Goal: Task Accomplishment & Management: Complete application form

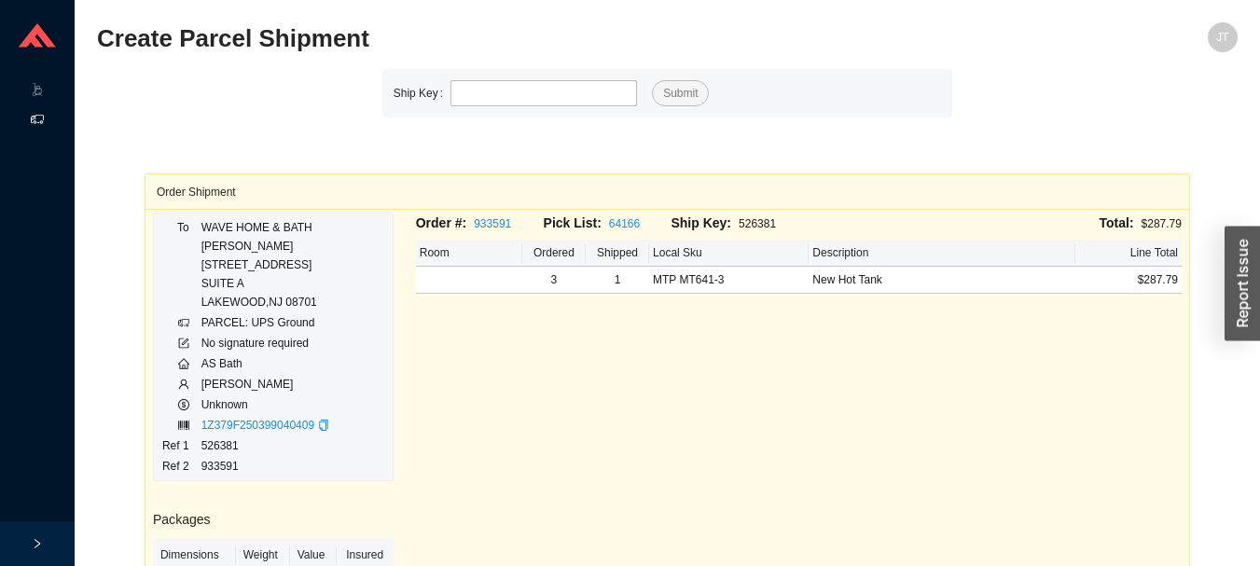
type input "526386"
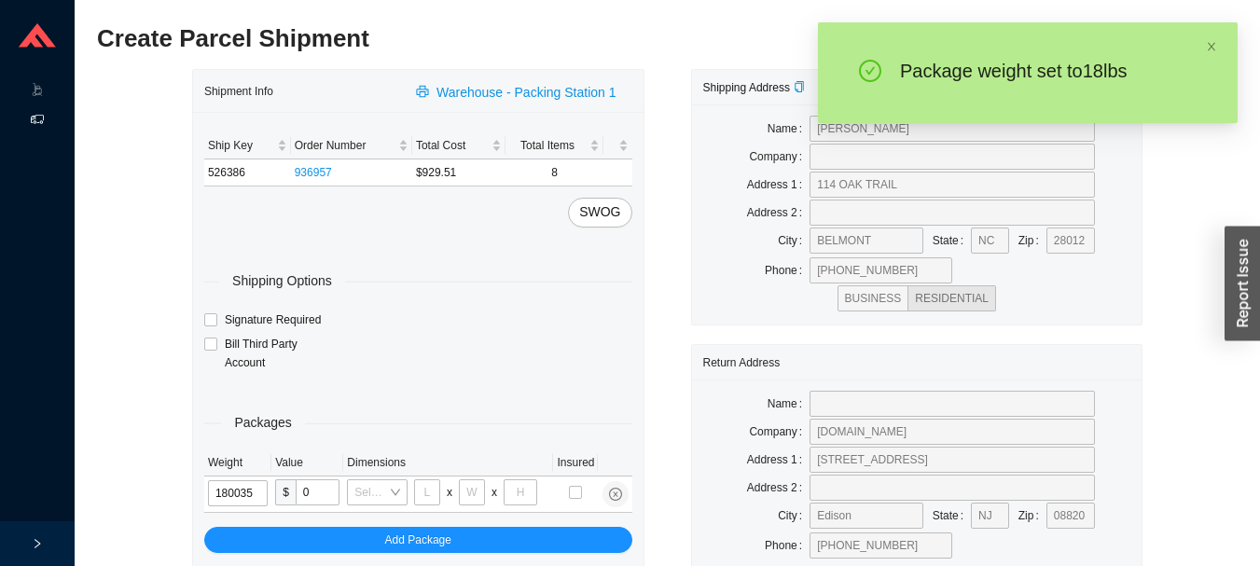
type input "18"
type input "30"
type input "15"
type input "18"
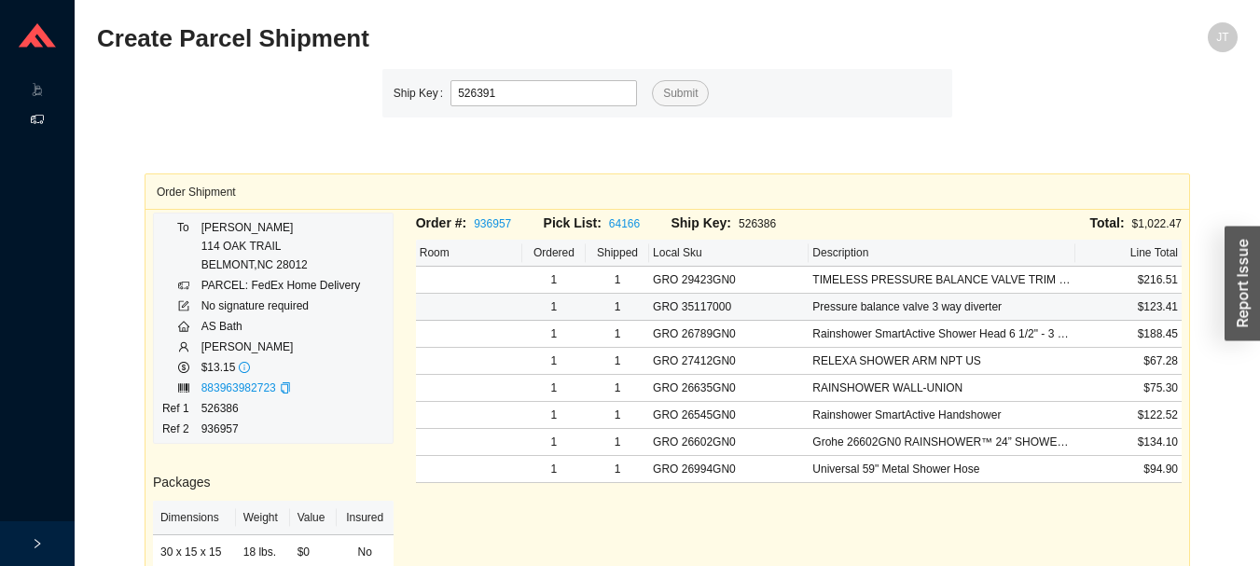
type input "526391"
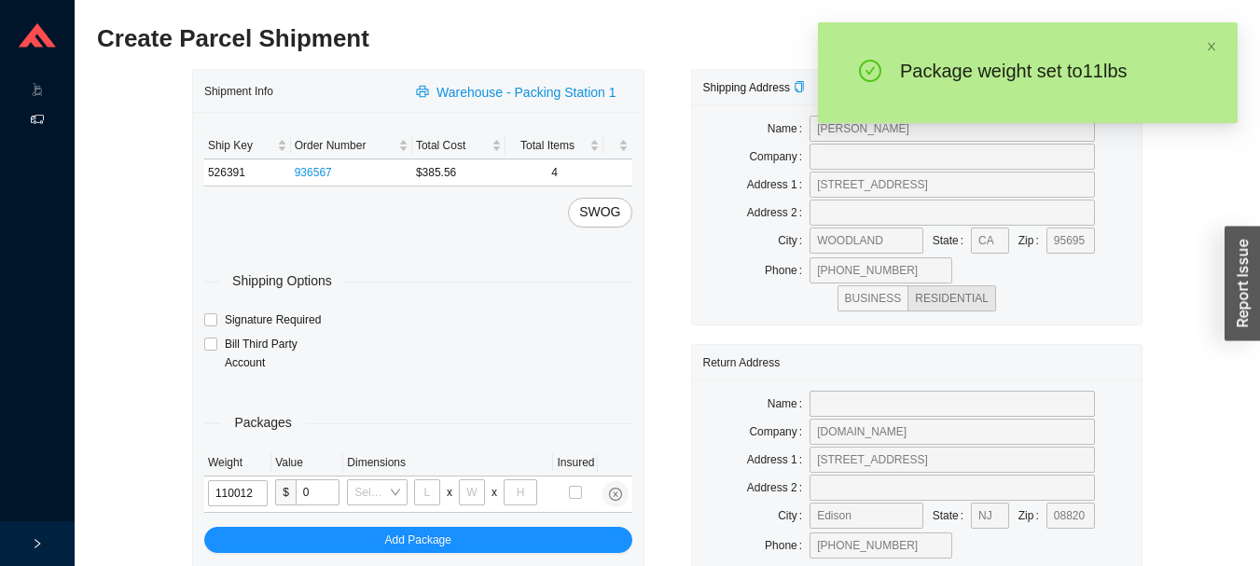
type input "11"
type input "18"
type input "12"
type input "6"
type input "11"
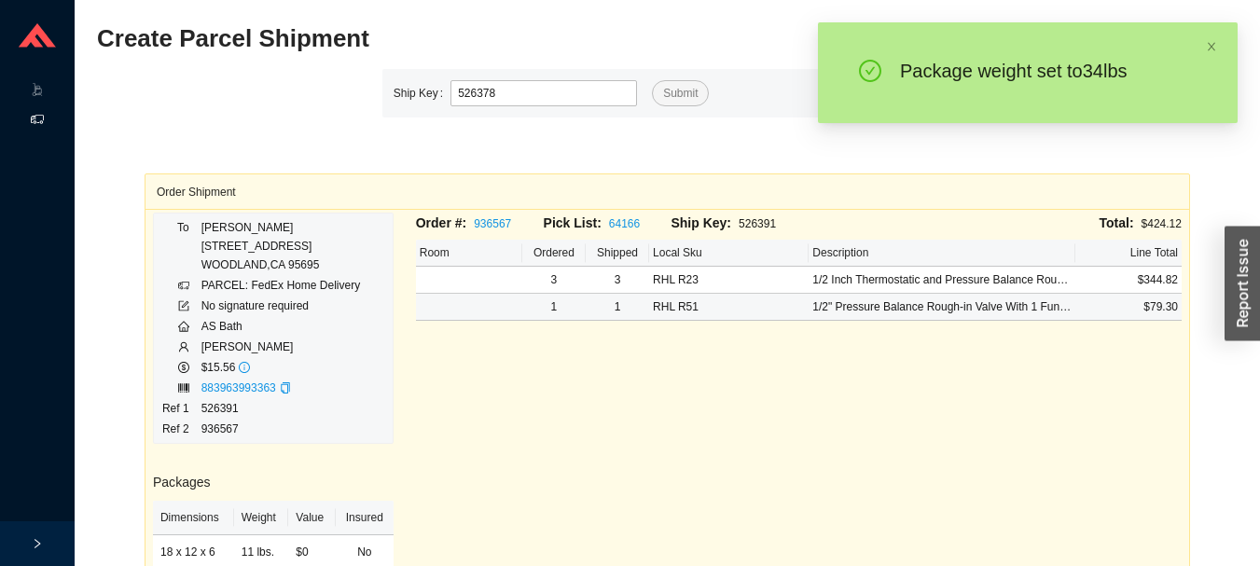
type input "526378"
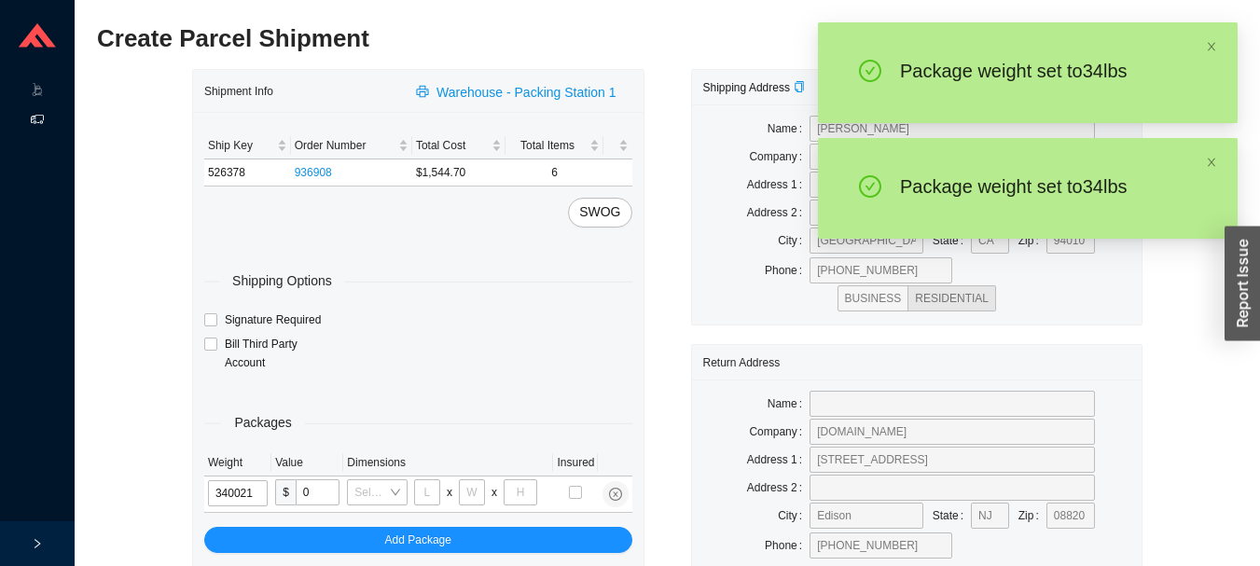
type input "34"
type input "18"
type input "12"
type input "34"
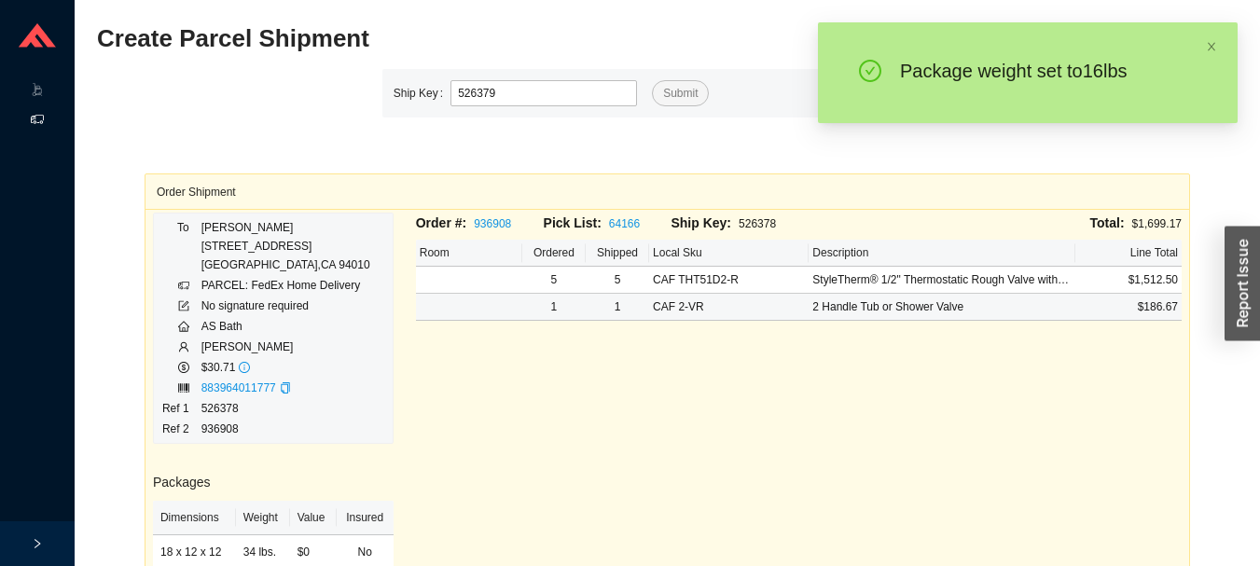
type input "526379"
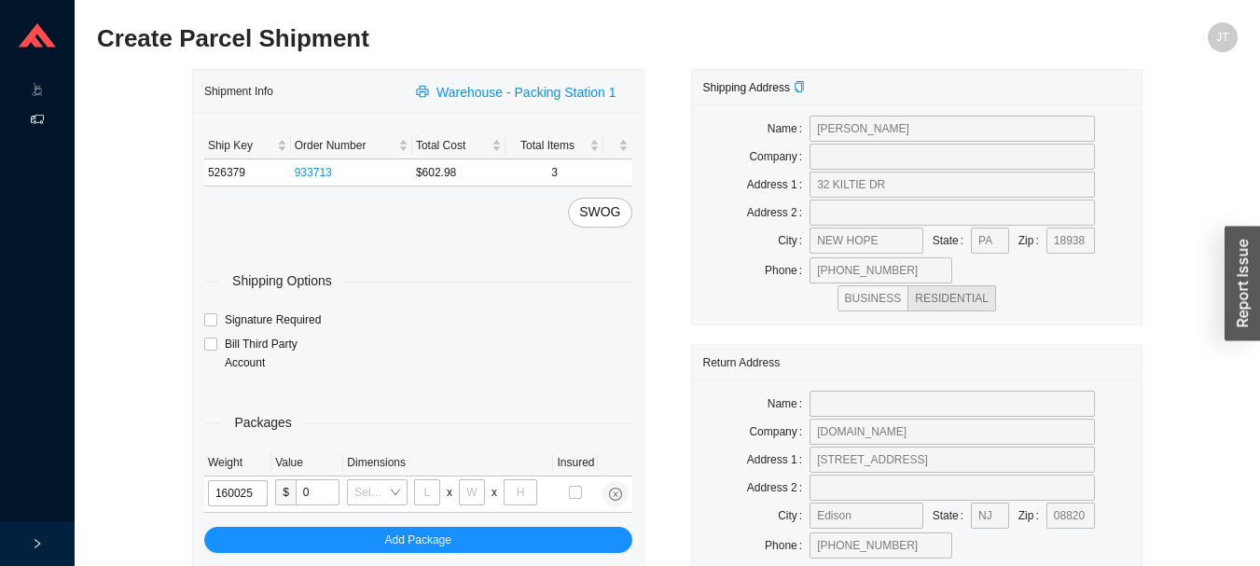
type input "16"
type input "28"
type input "16"
type input "7"
type input "16"
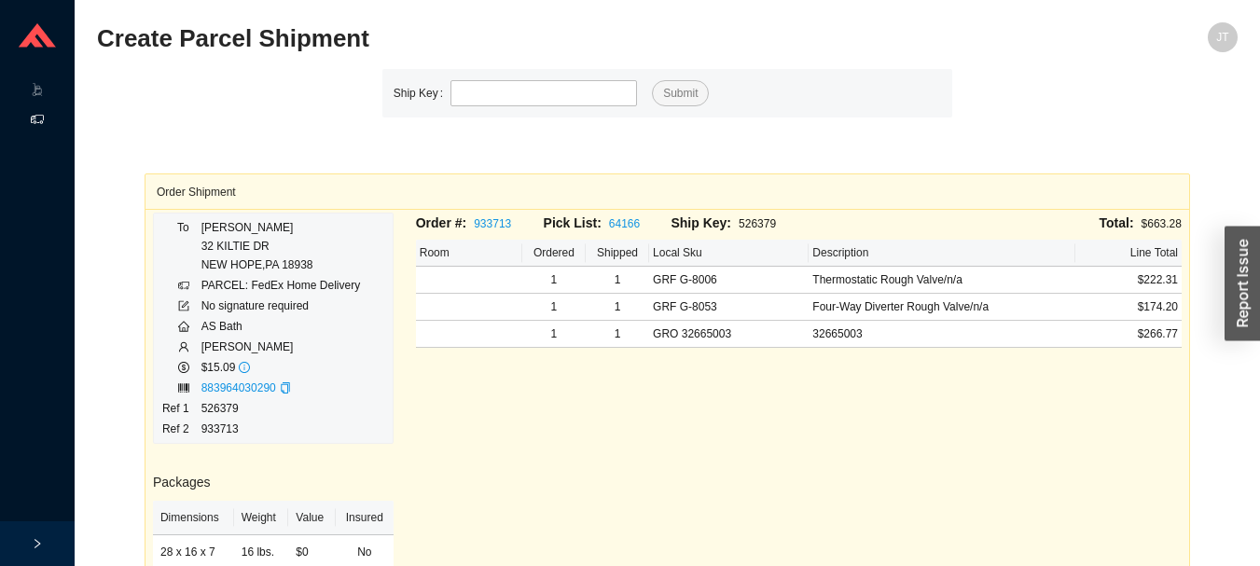
click at [544, 478] on div "Order #: 933713 Pick List: 64166 Ship Key: 526379 Total: $663.28 Room Ordered S…" at bounding box center [799, 486] width 788 height 547
click at [532, 474] on div "Order #: 933713 Pick List: 64166 Ship Key: 526379 Total: $663.28 Room Ordered S…" at bounding box center [799, 486] width 788 height 547
click at [515, 462] on div "Order #: 933713 Pick List: 64166 Ship Key: 526379 Total: $663.28 Room Ordered S…" at bounding box center [799, 486] width 788 height 547
type input "526390"
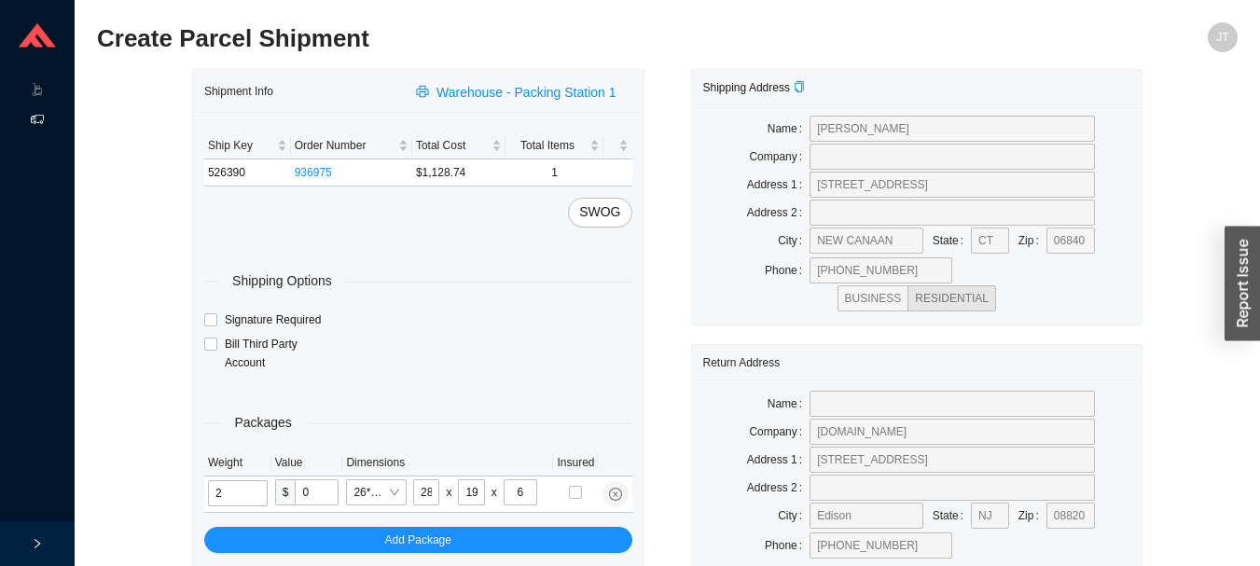
type input "14"
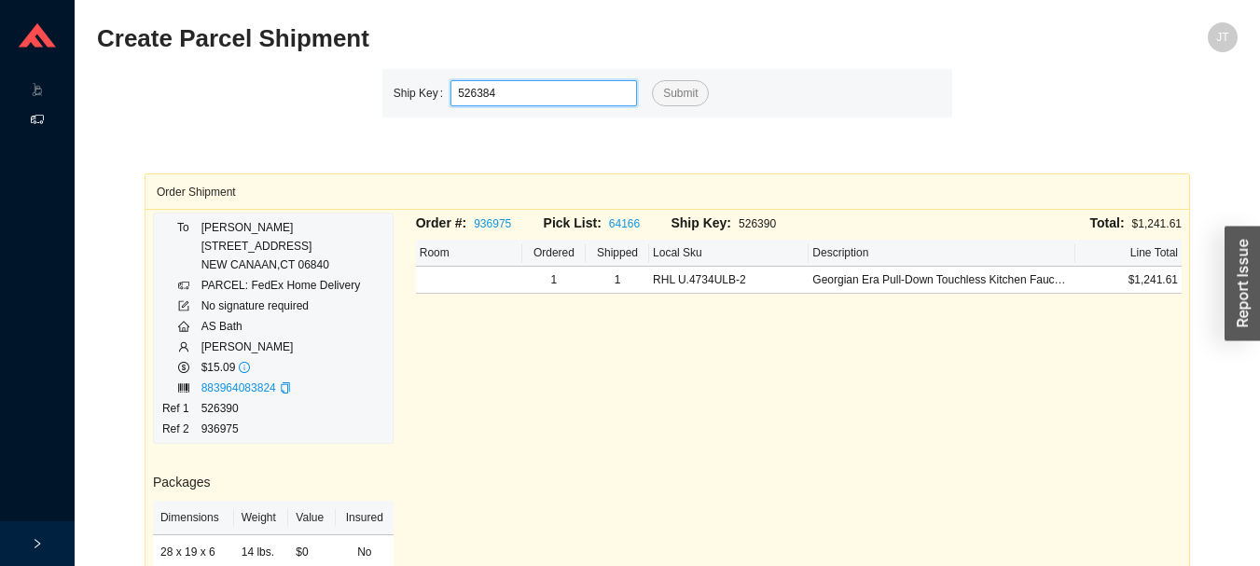
type input "526384"
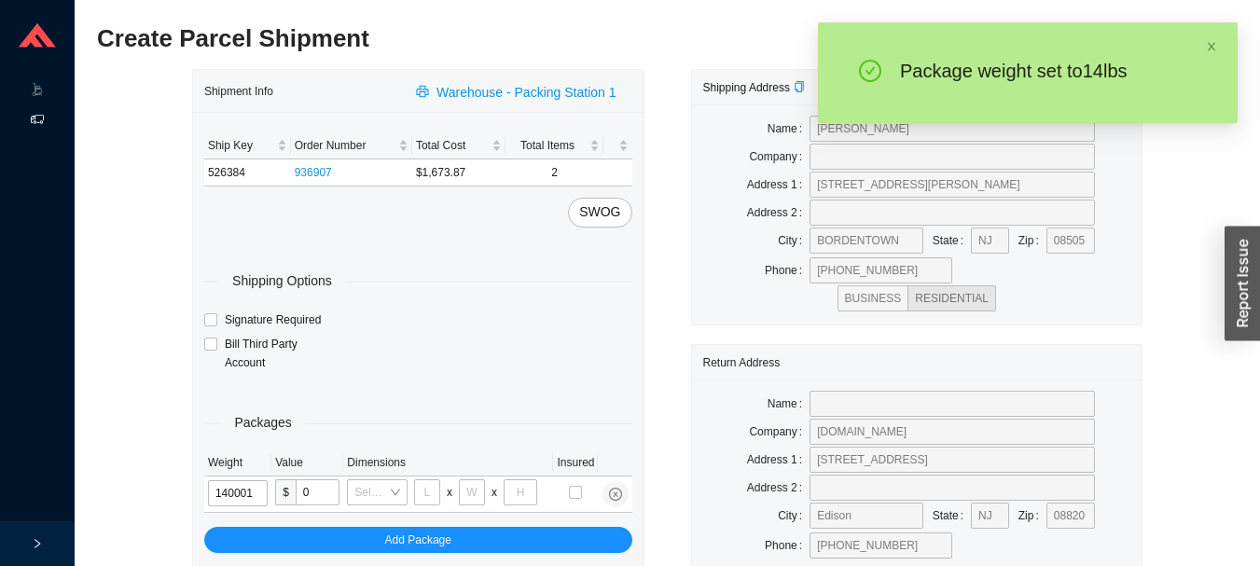
type input "14"
type input "18"
type input "5"
type input "36"
type input "14"
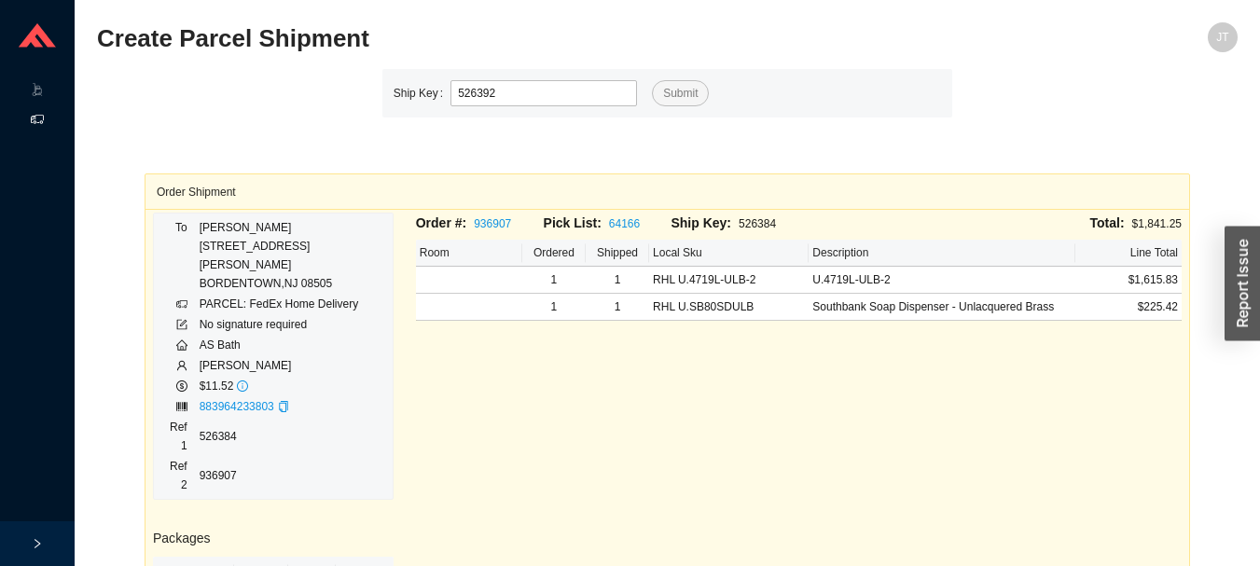
type input "526392"
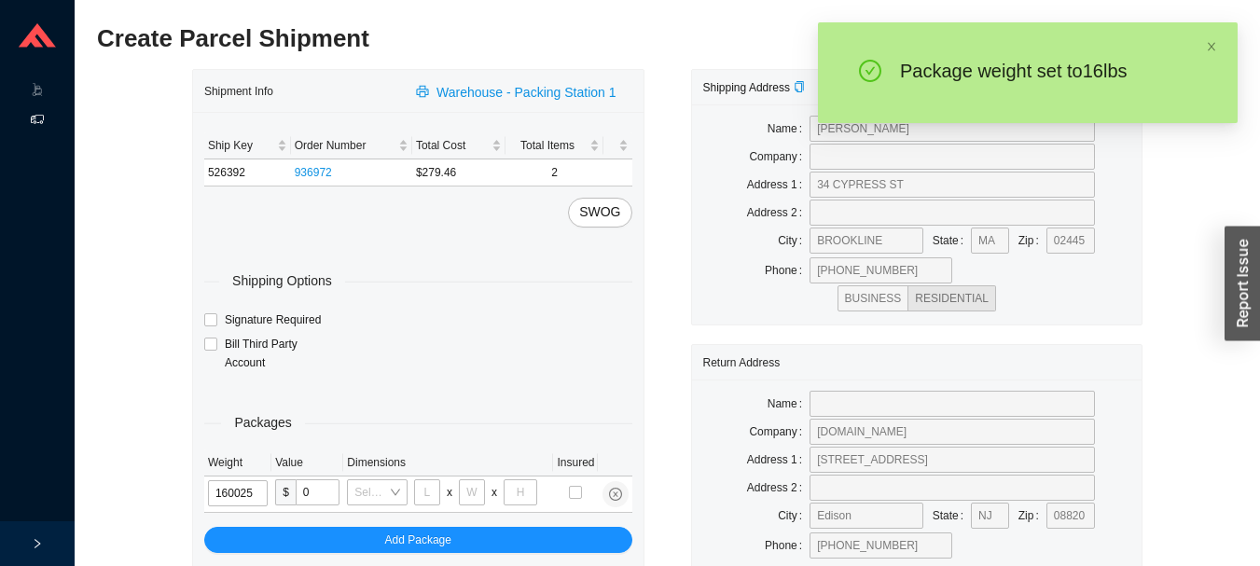
type input "16"
type input "28"
type input "16"
type input "7"
type input "16"
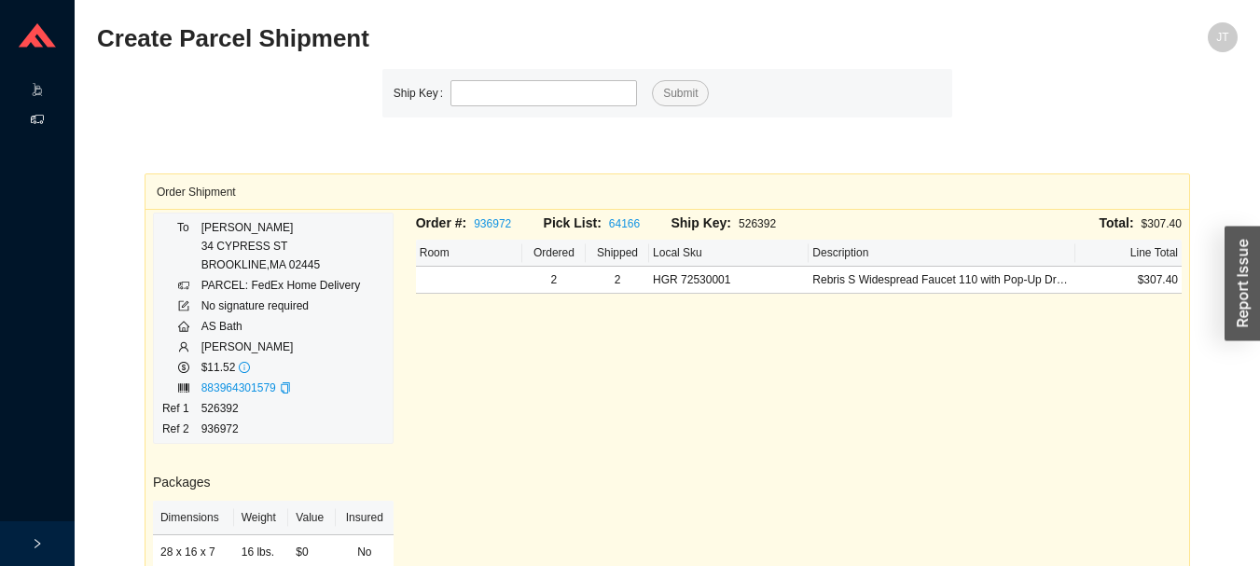
click at [34, 88] on icon ".warehouse-cart-packages-a{fill:none;stroke:currentColor;stroke-linecap:round;s…" at bounding box center [37, 89] width 13 height 13
click at [129, 84] on link "Start Pick" at bounding box center [117, 90] width 48 height 13
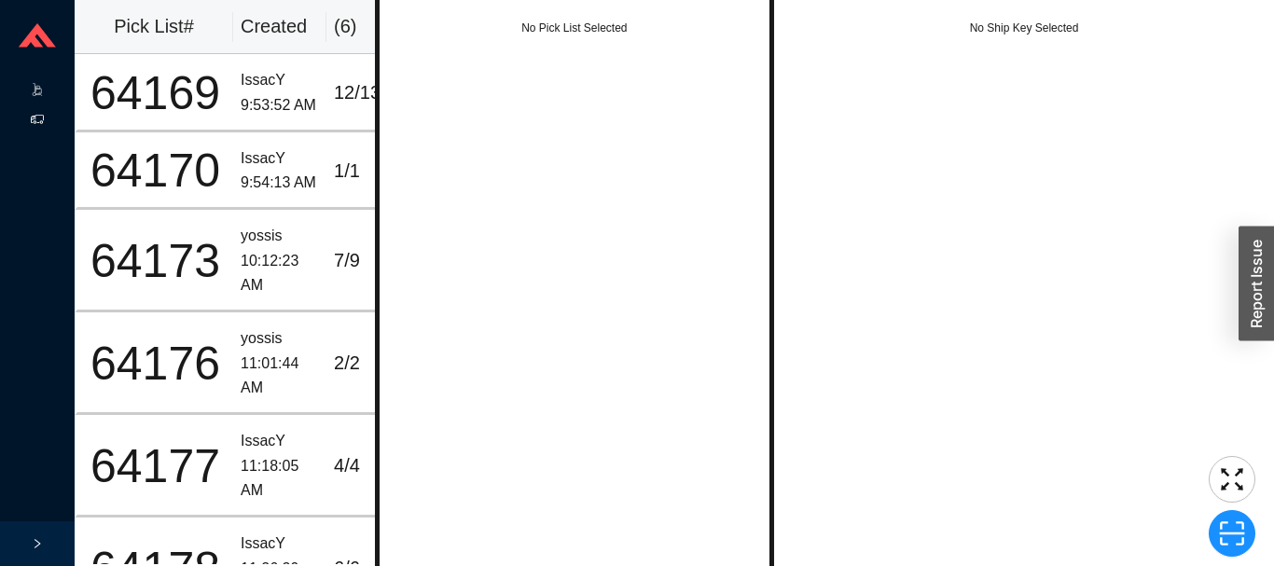
click at [37, 119] on icon at bounding box center [37, 119] width 13 height 13
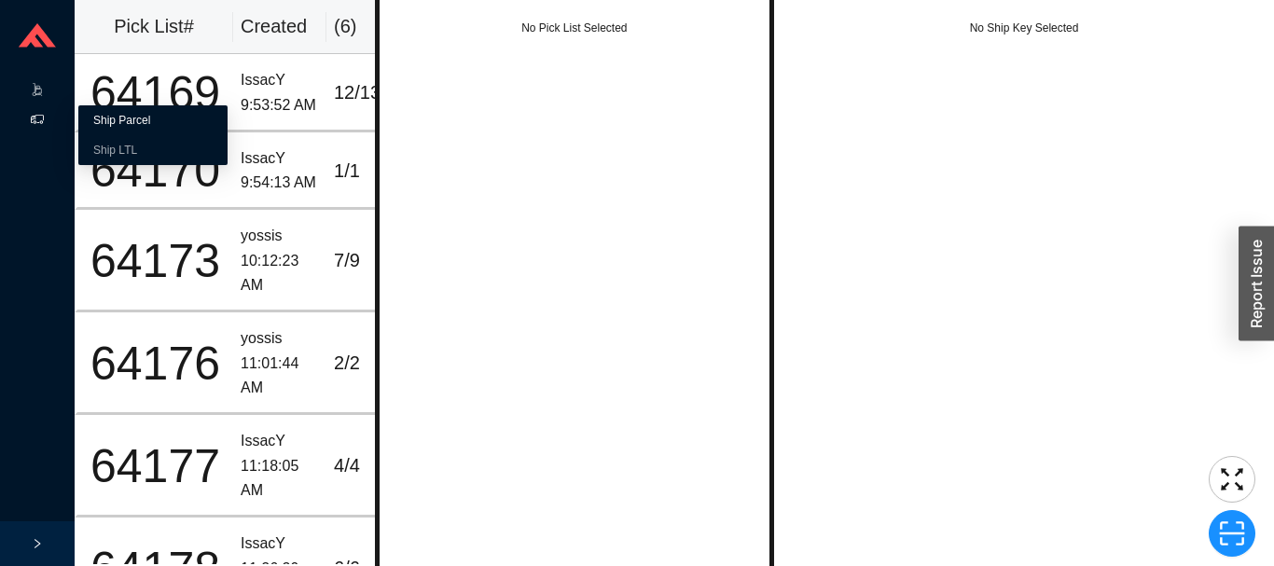
click at [149, 114] on link "Ship Parcel" at bounding box center [121, 120] width 57 height 13
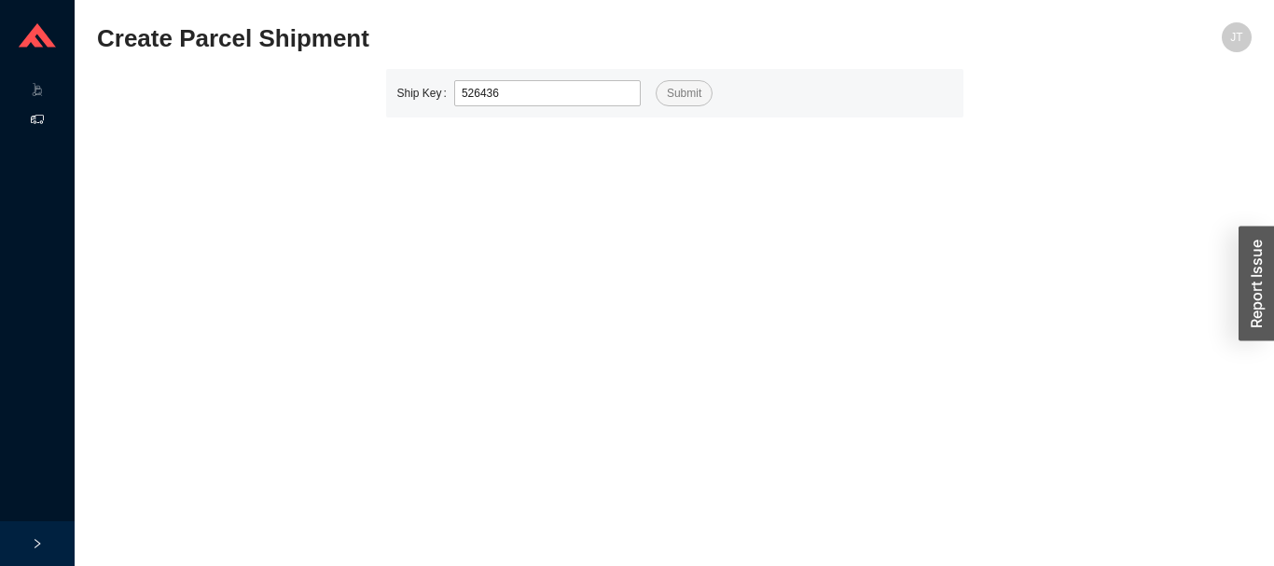
type input "526436"
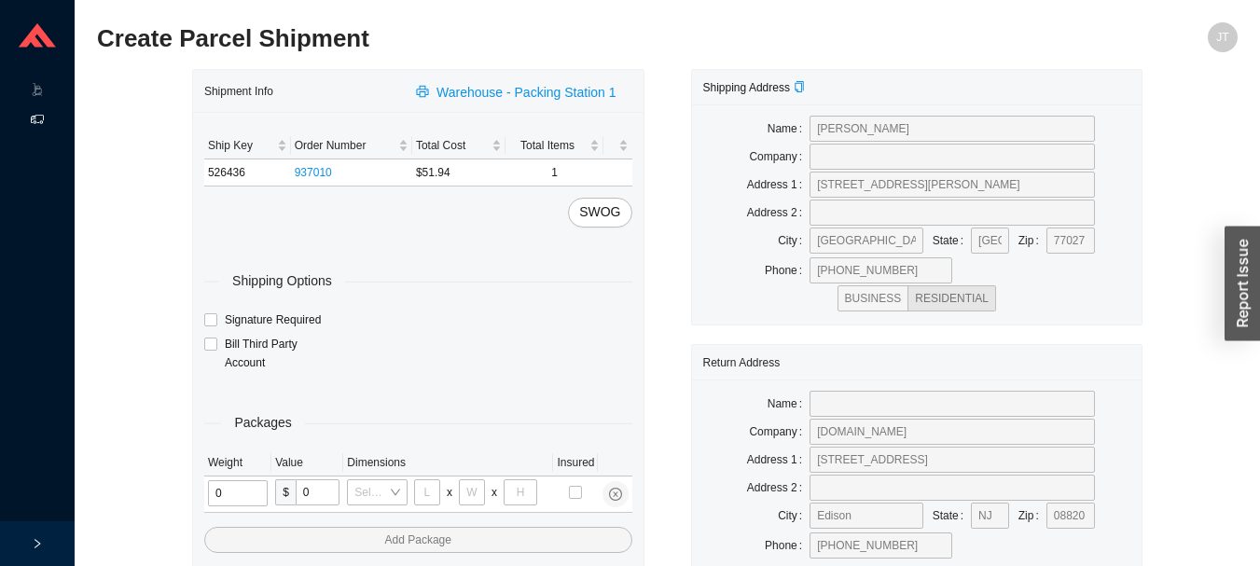
type input "1"
type input "18"
type input "5"
type input "36"
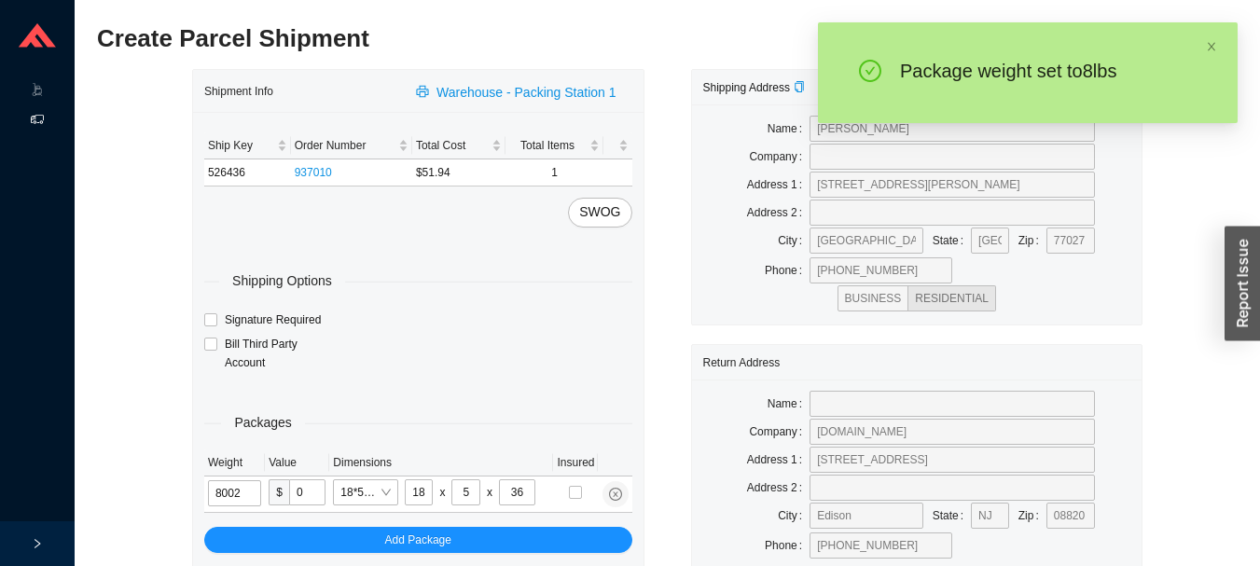
type input "8"
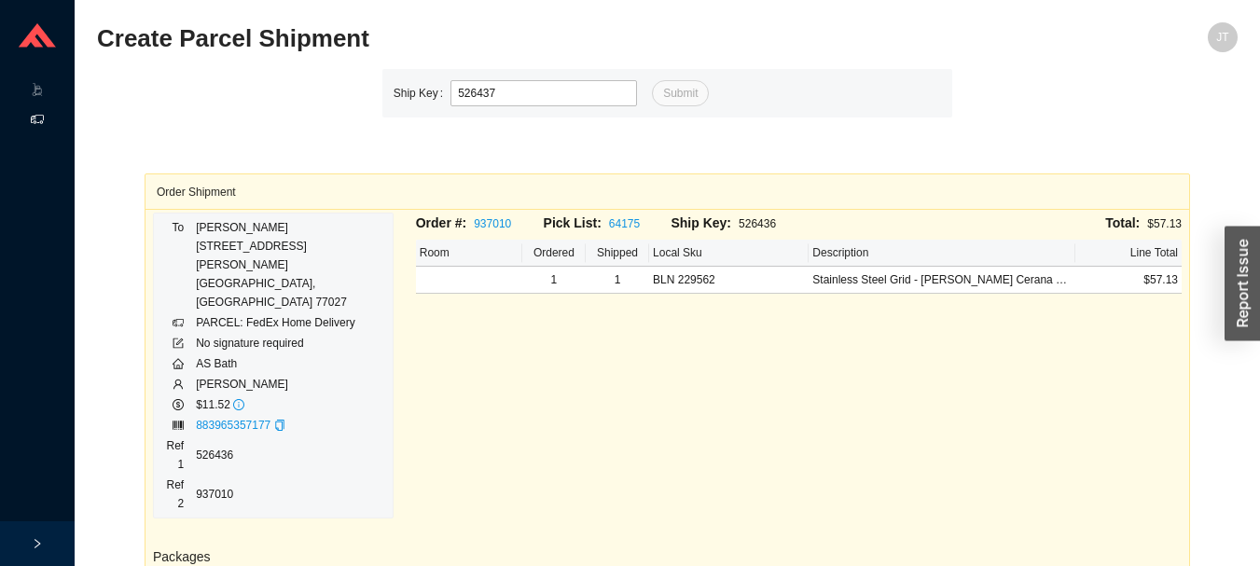
type input "526437"
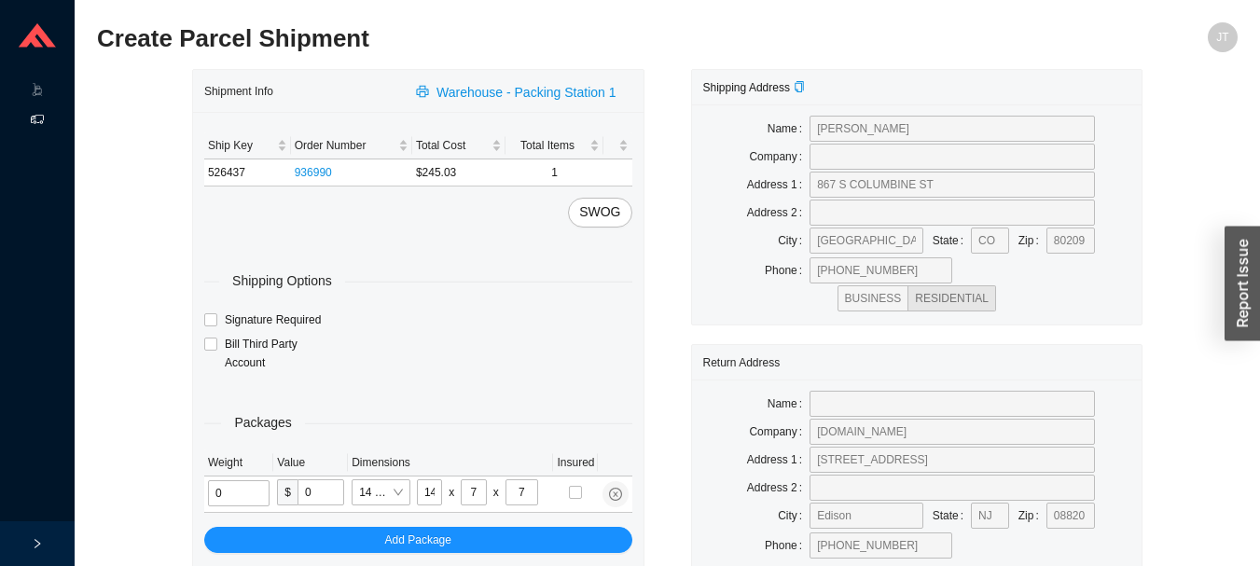
type input "2"
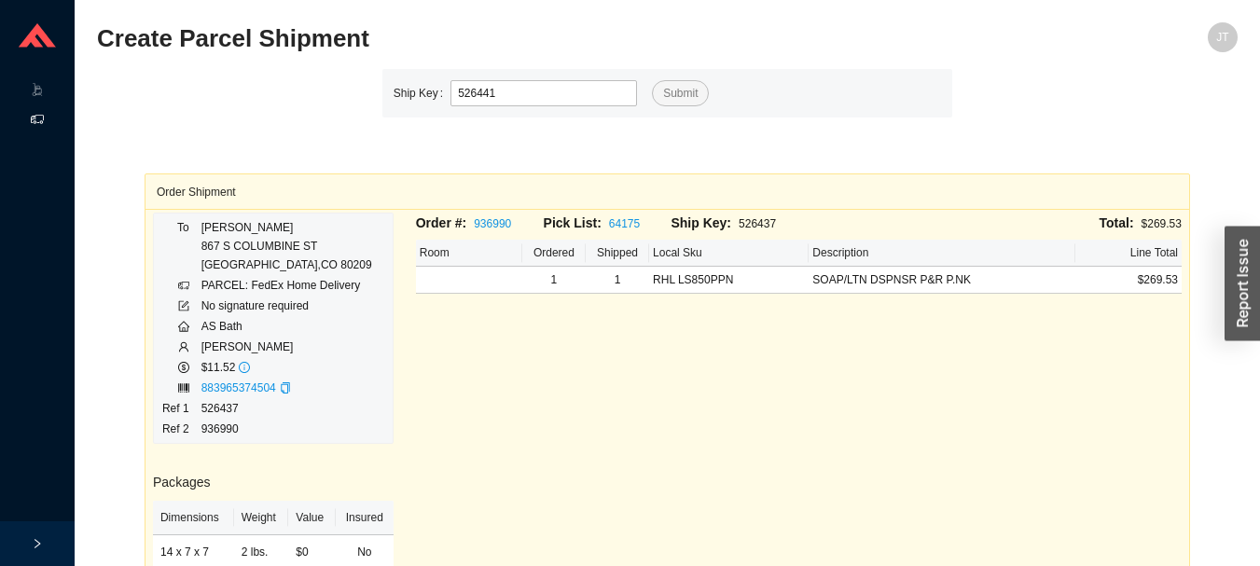
type input "526441"
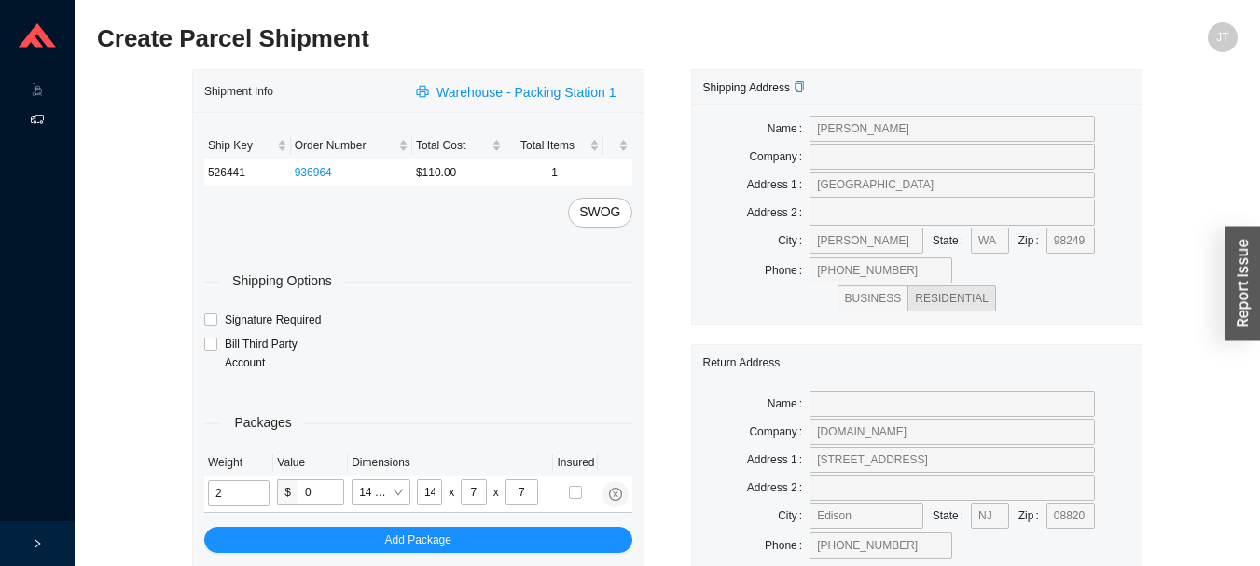
type input "5"
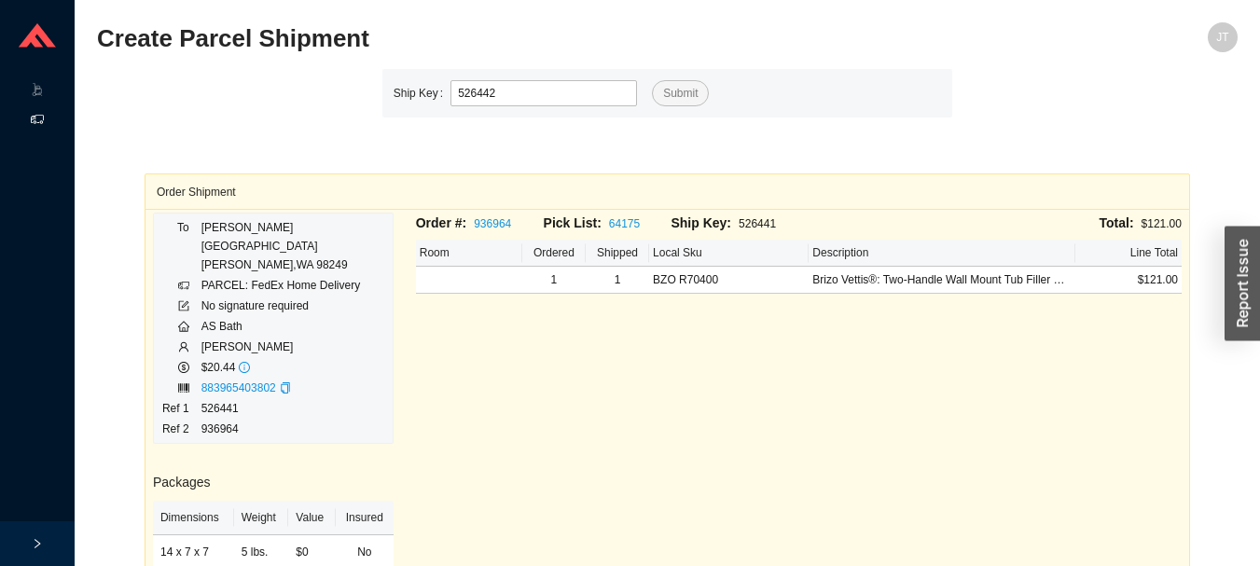
type input "526442"
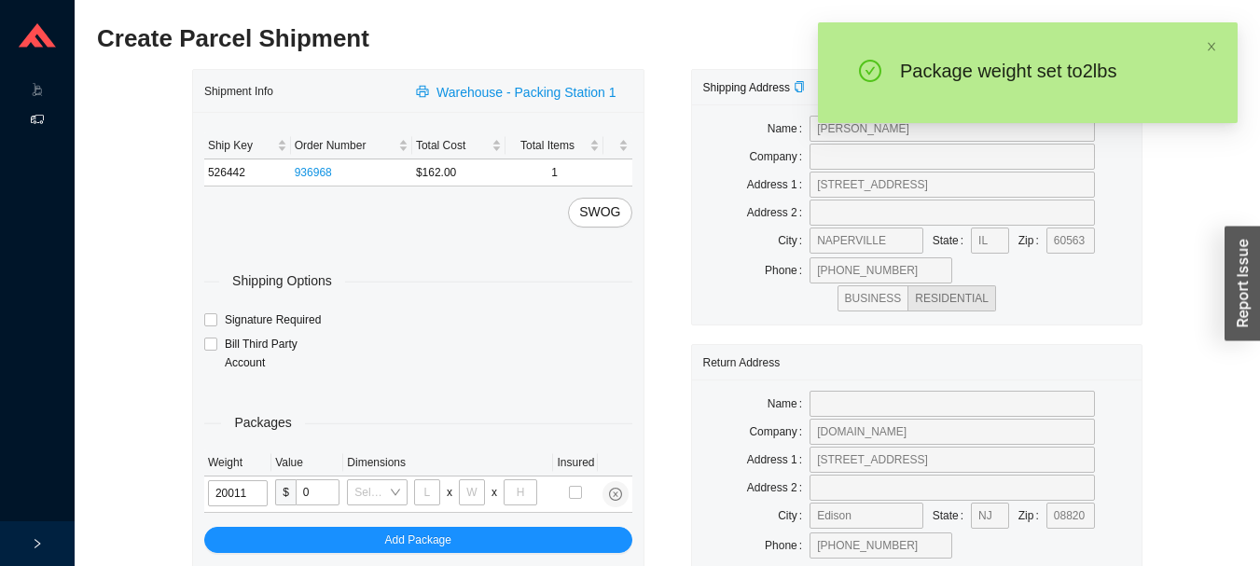
type input "2"
type input "14"
type input "7"
type input "2"
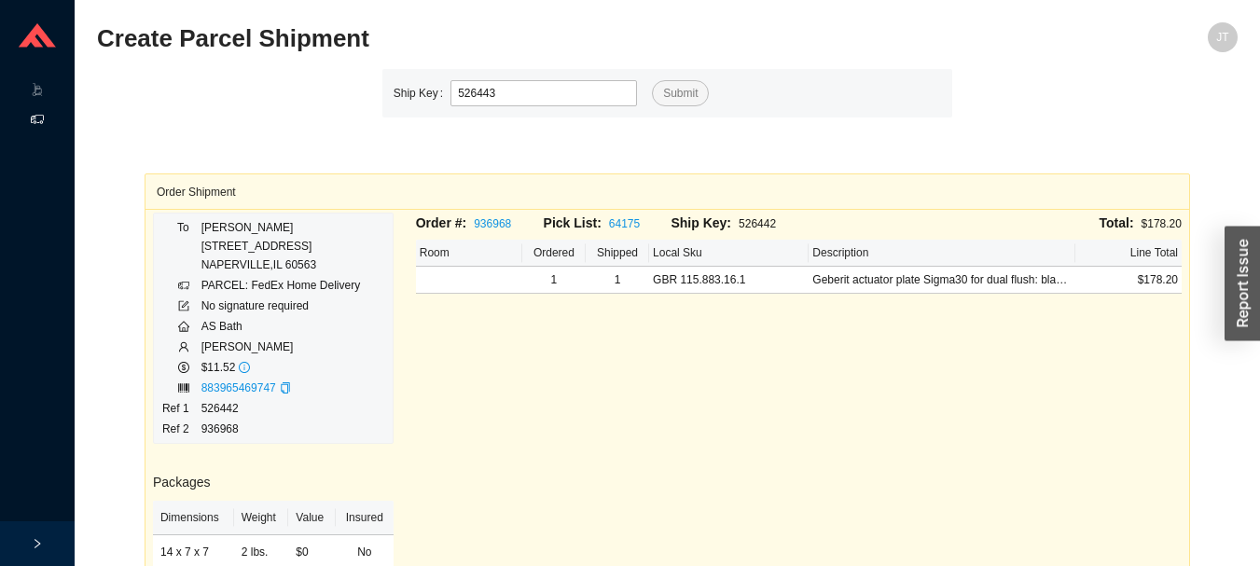
type input "526443"
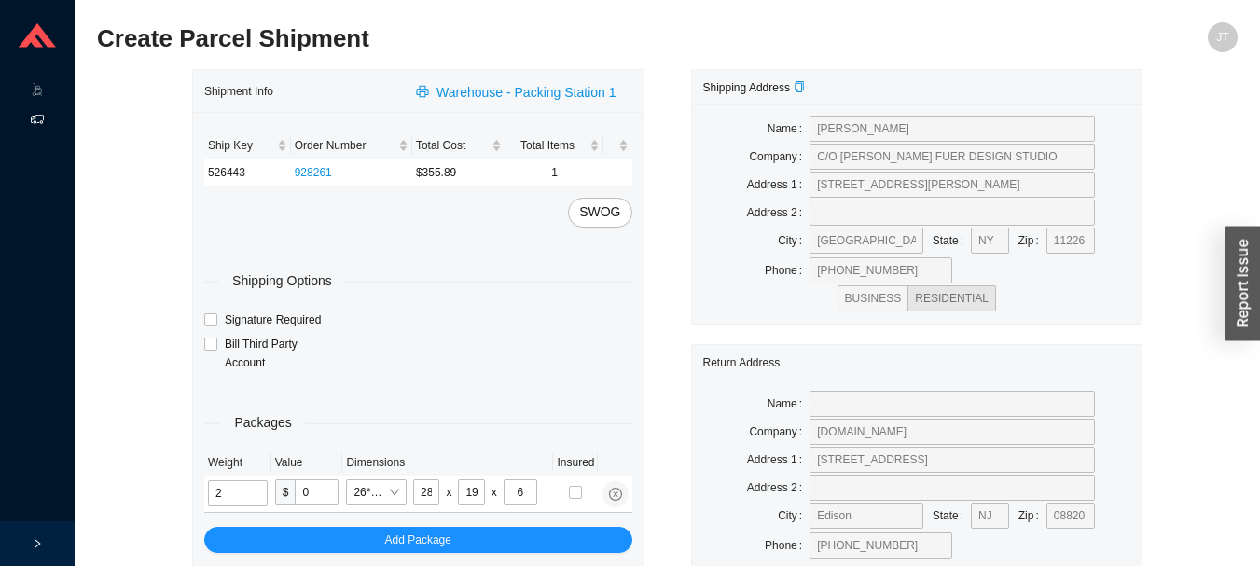
type input "7"
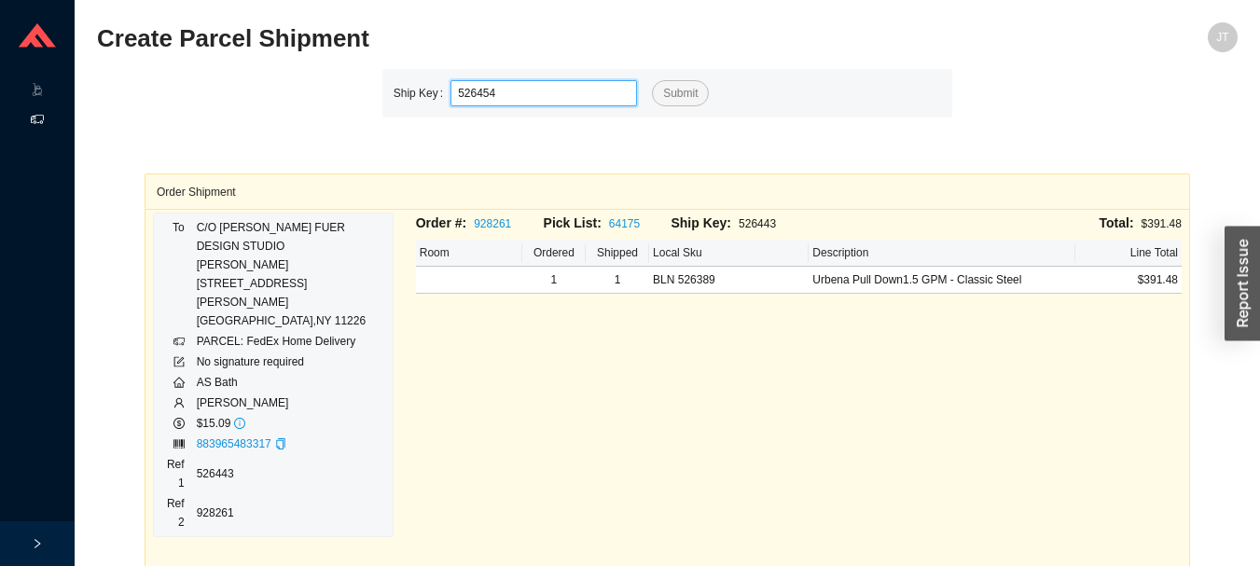
type input "526454"
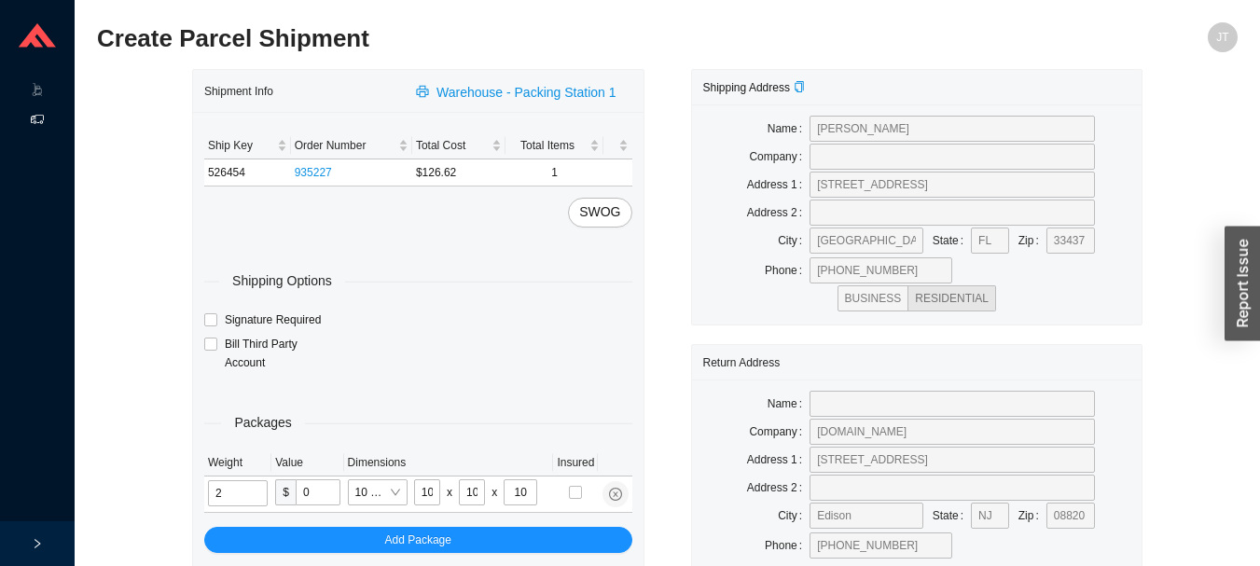
type input "4"
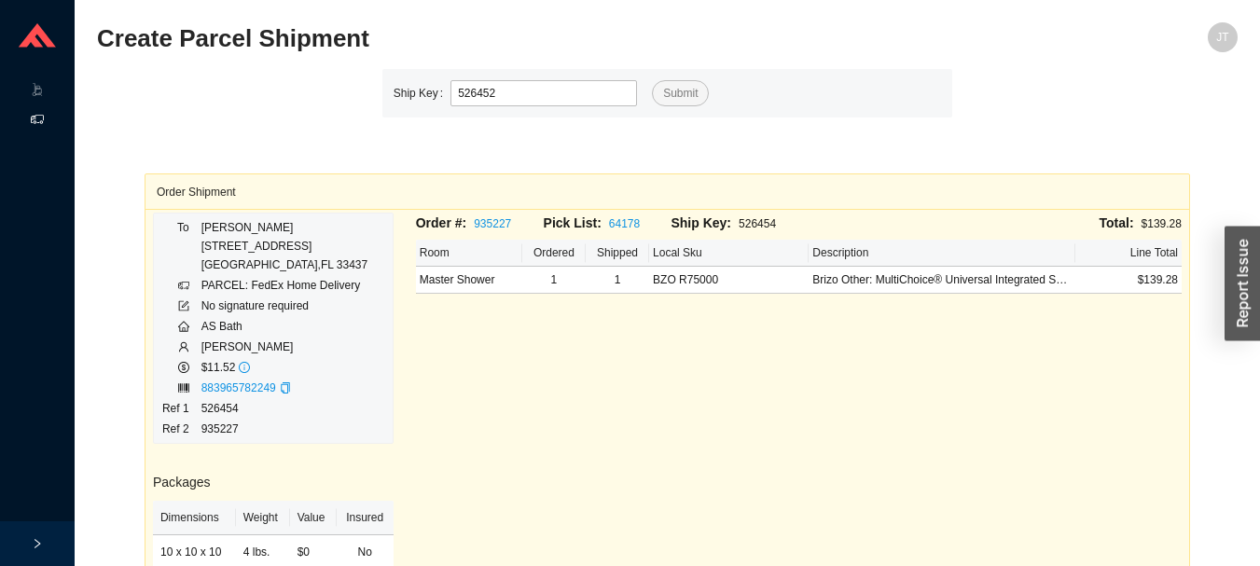
type input "526452"
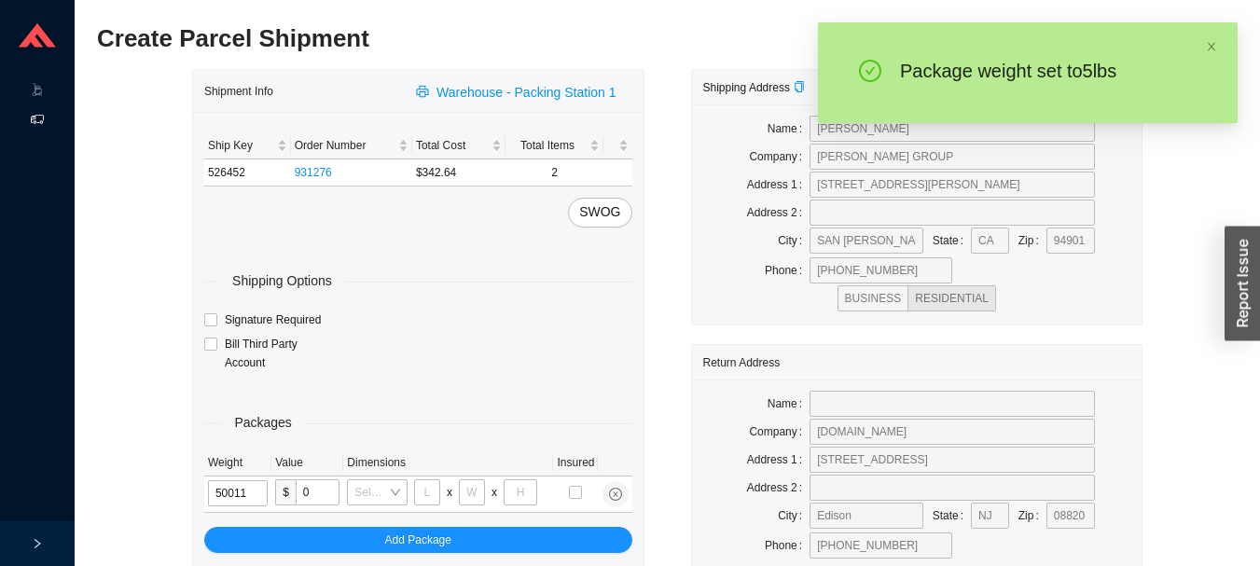
type input "5"
type input "14"
type input "7"
type input "5"
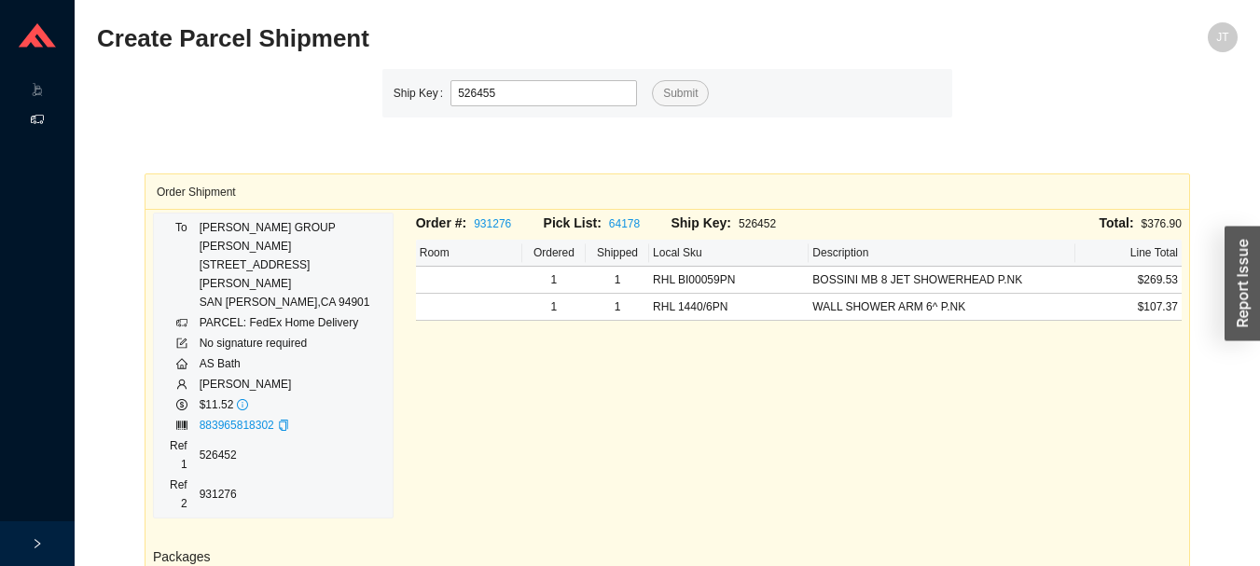
type input "526455"
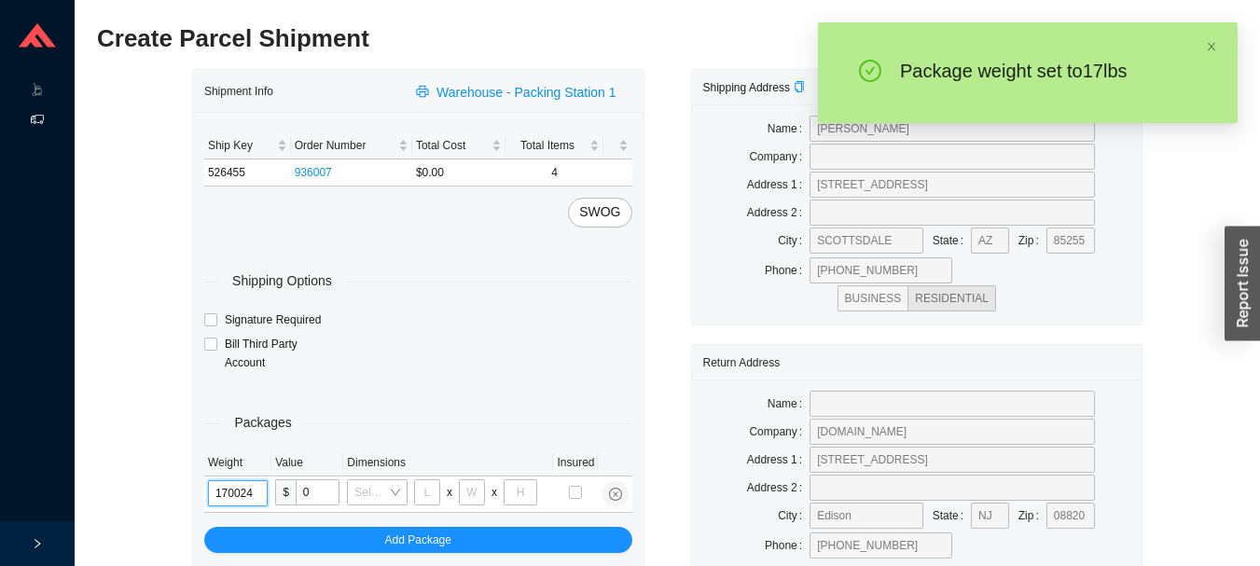
type input "17"
type input "28"
type input "19"
type input "6"
type input "17"
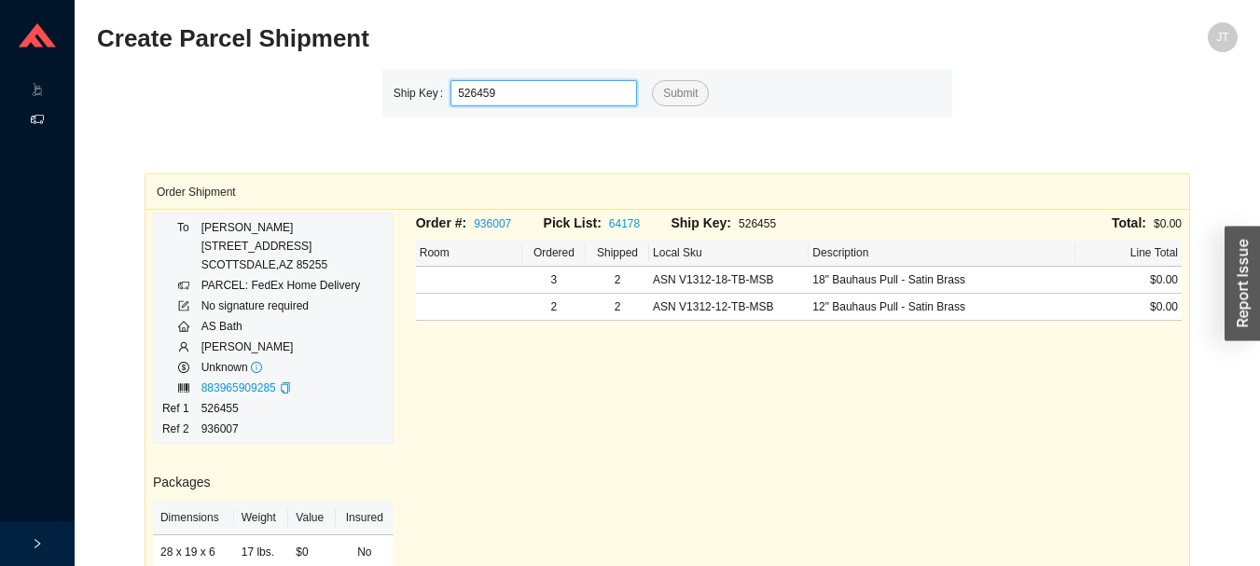
type input "526459"
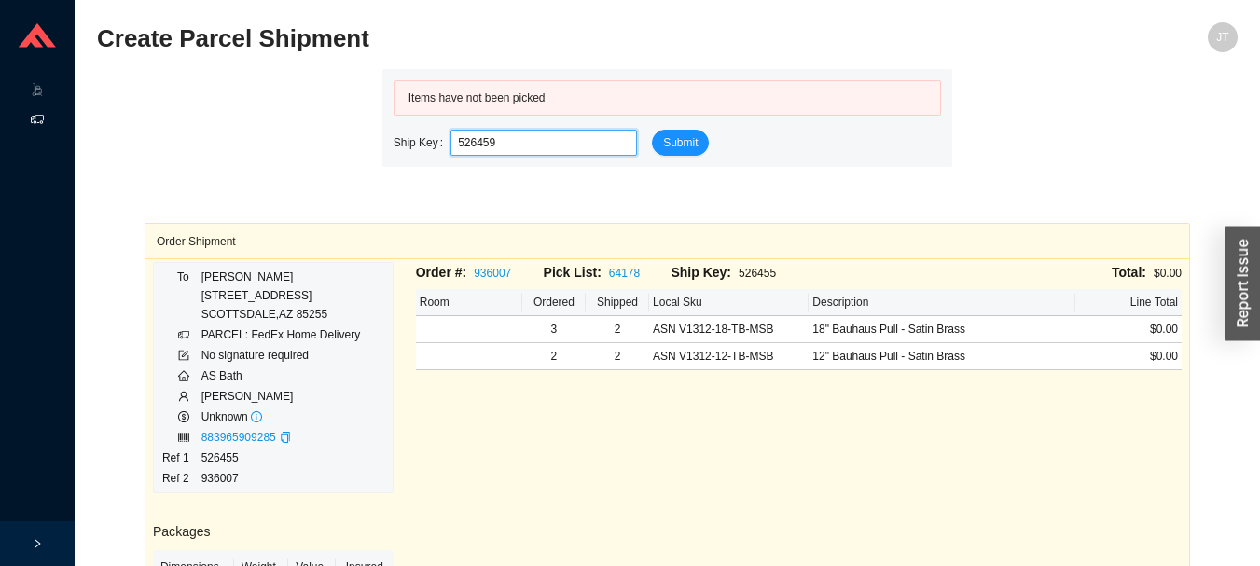
type input "526459"
click at [648, 173] on div "Order Shipment To [PERSON_NAME] [STREET_ADDRESS] PARCEL: FedEx Home Delivery No…" at bounding box center [668, 500] width 1046 height 666
click at [693, 148] on span "Submit" at bounding box center [680, 142] width 35 height 19
type input "526457"
type input "526458"
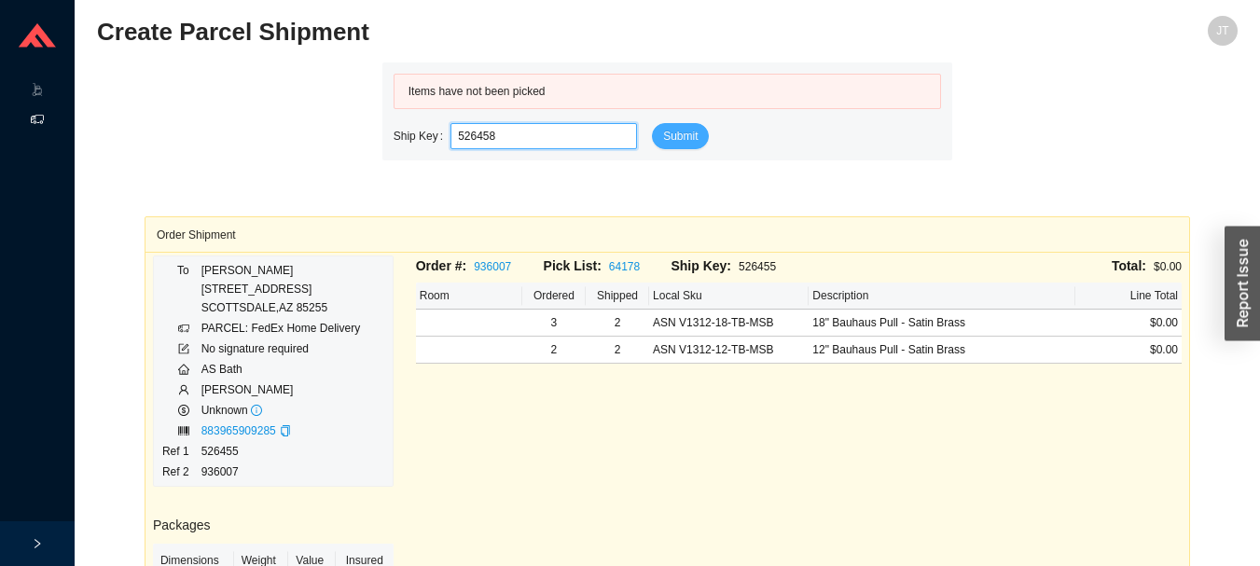
scroll to position [9, 0]
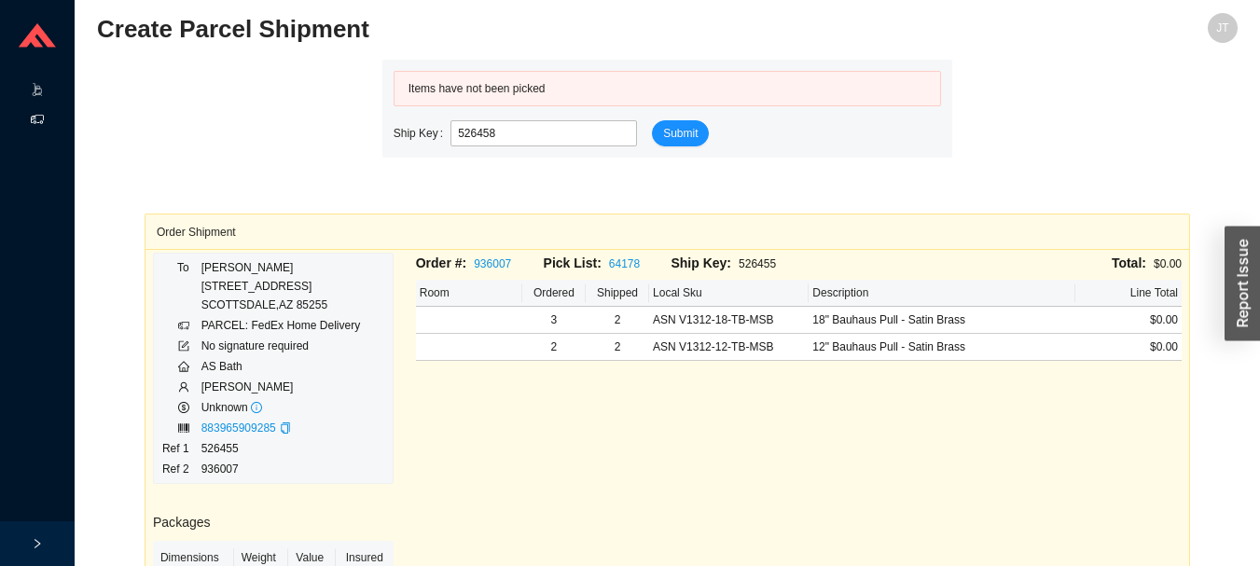
click at [27, 91] on div ".warehouse-cart-packages-a{fill:none;stroke:currentColor;stroke-linecap:round;s…" at bounding box center [37, 91] width 75 height 30
click at [122, 96] on link "Start Pick" at bounding box center [117, 90] width 48 height 13
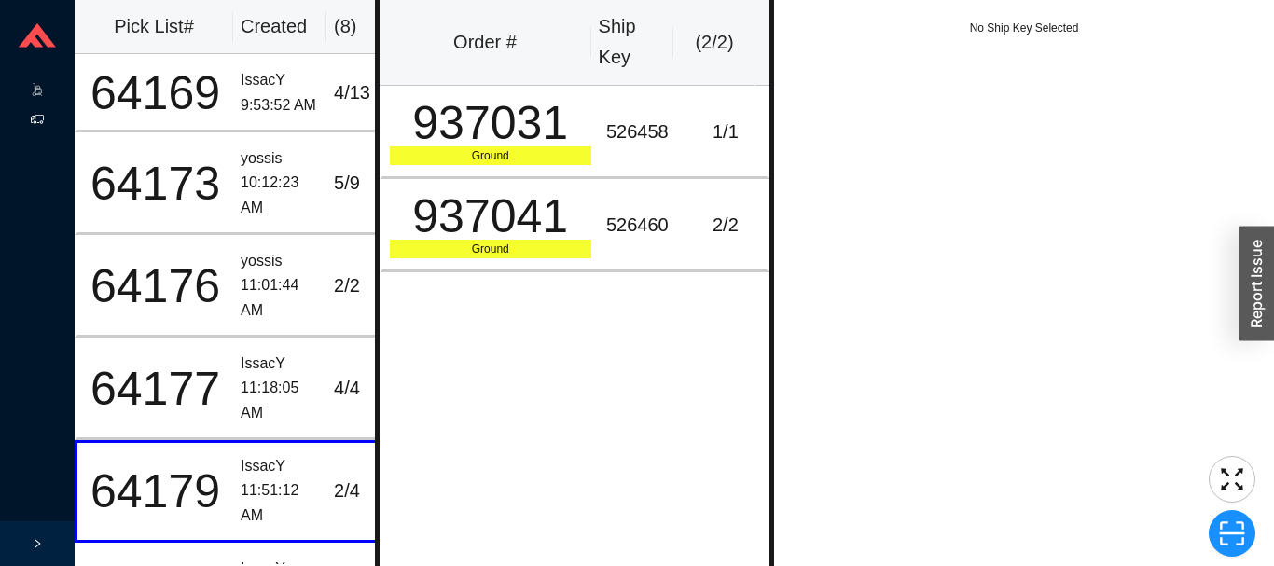
click at [52, 121] on icon at bounding box center [54, 121] width 9 height 0
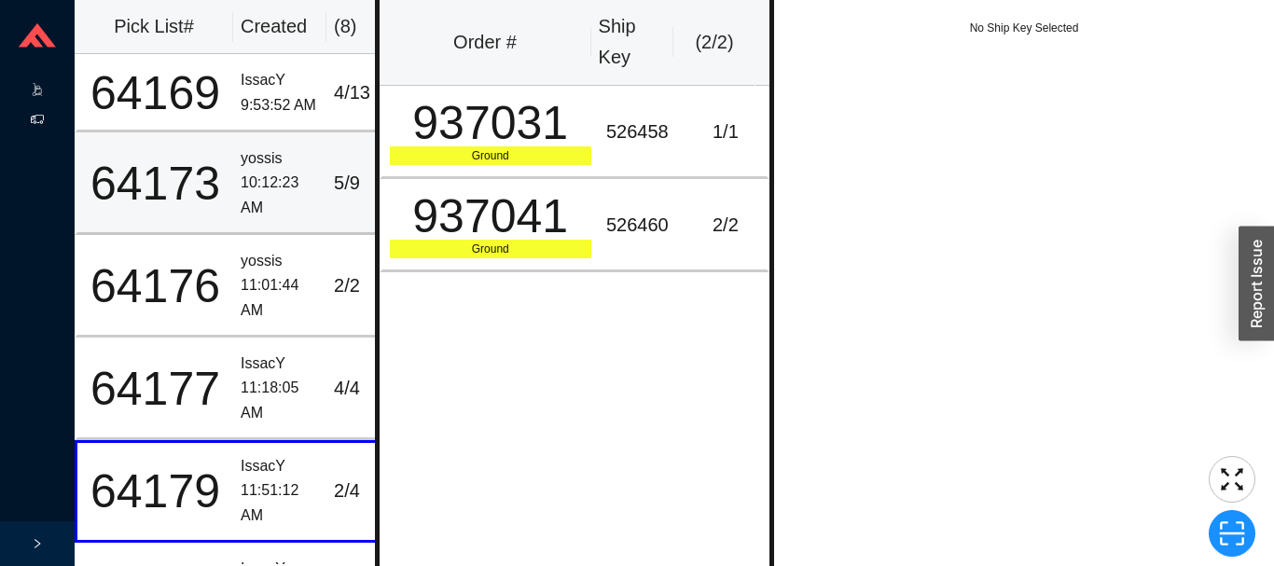
click at [38, 122] on icon at bounding box center [37, 119] width 13 height 13
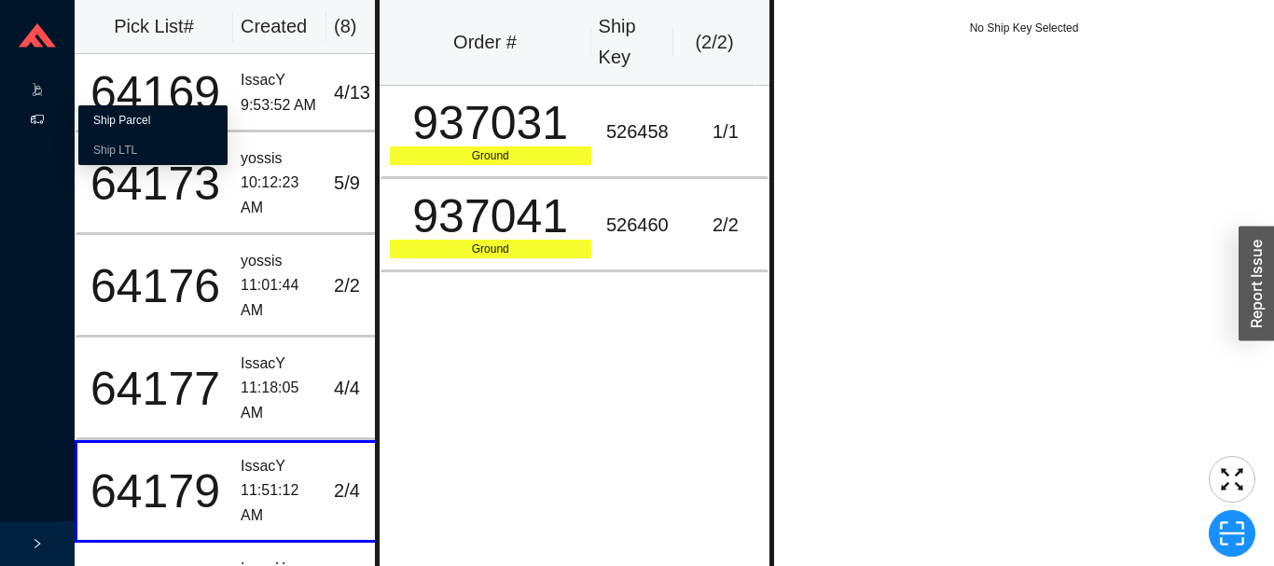
click at [104, 127] on link "Ship Parcel" at bounding box center [121, 120] width 57 height 13
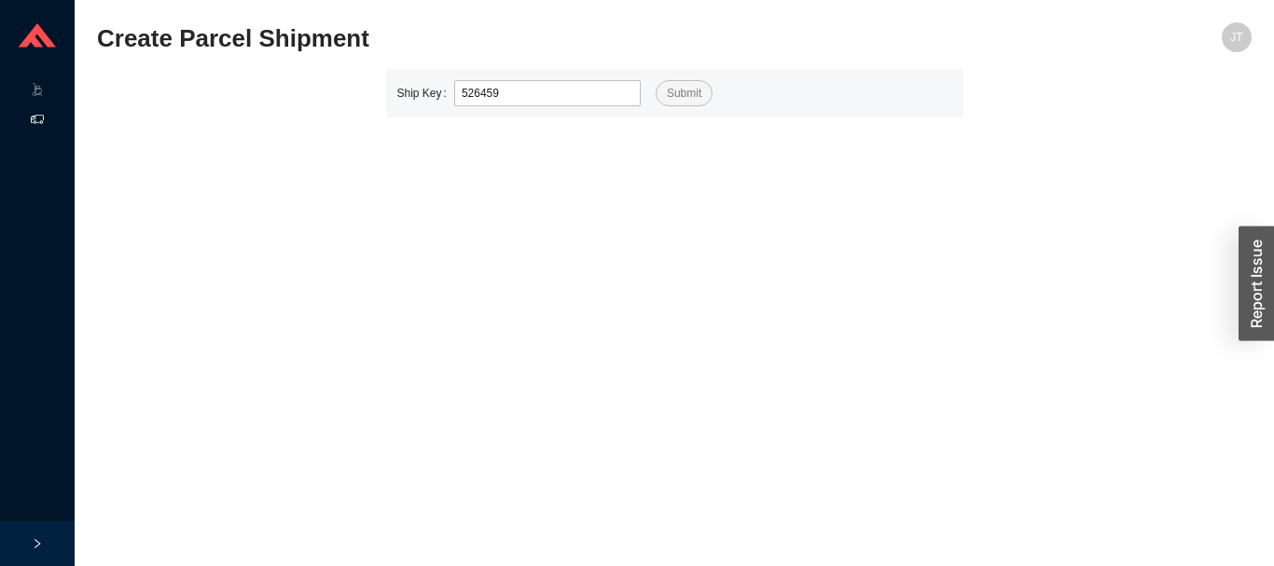
type input "526459"
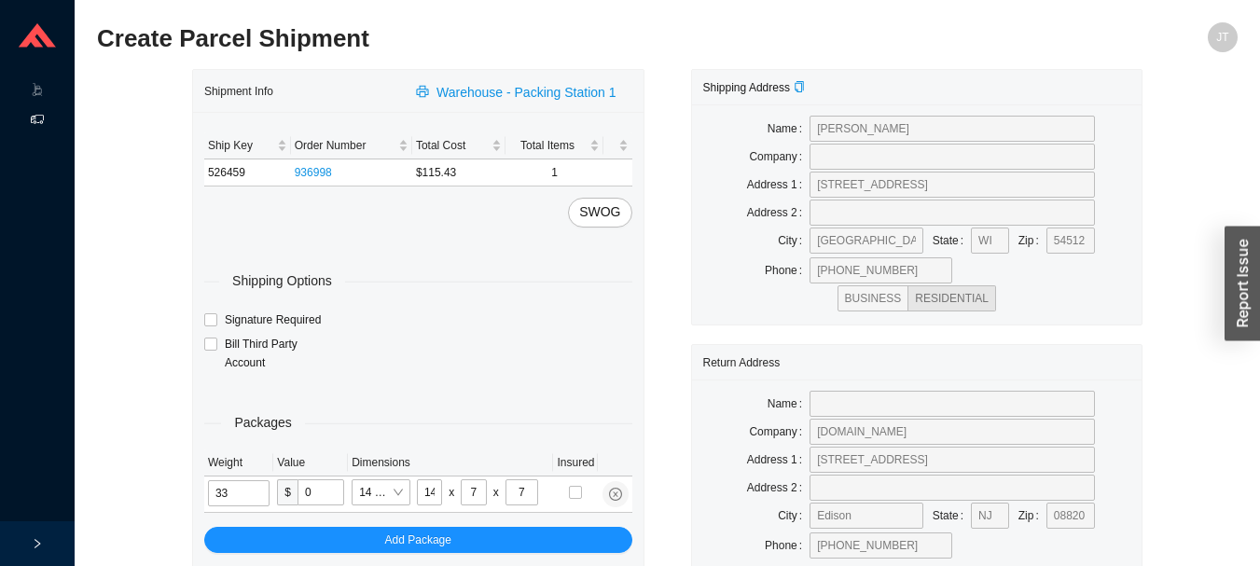
type input "5"
type input "24"
type input "14"
type input "4"
type input "5"
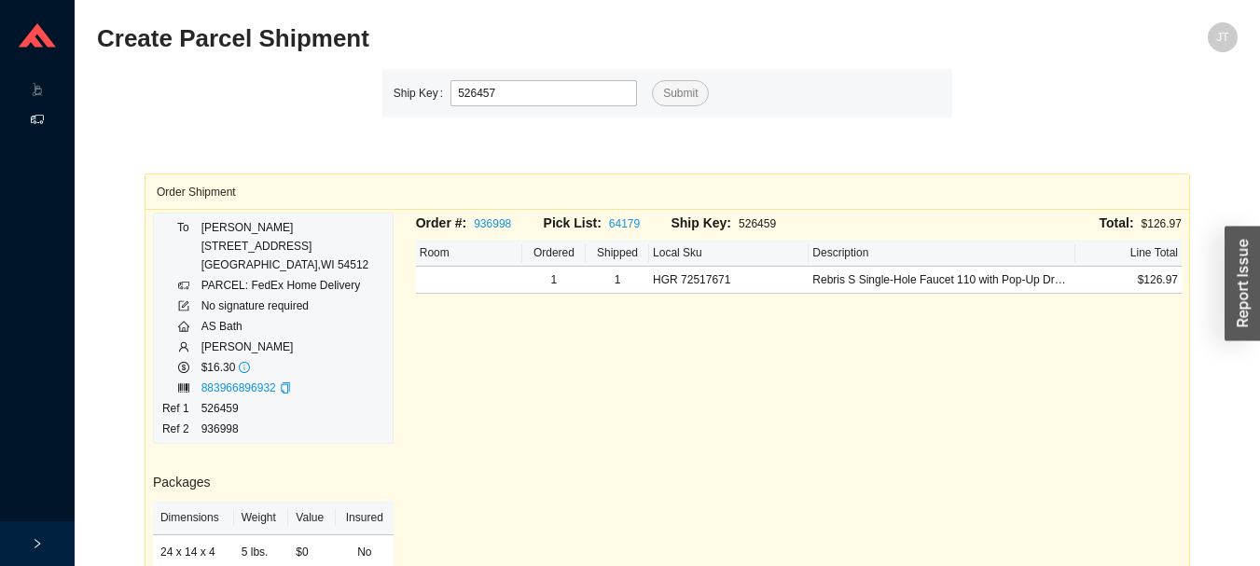
type input "526457"
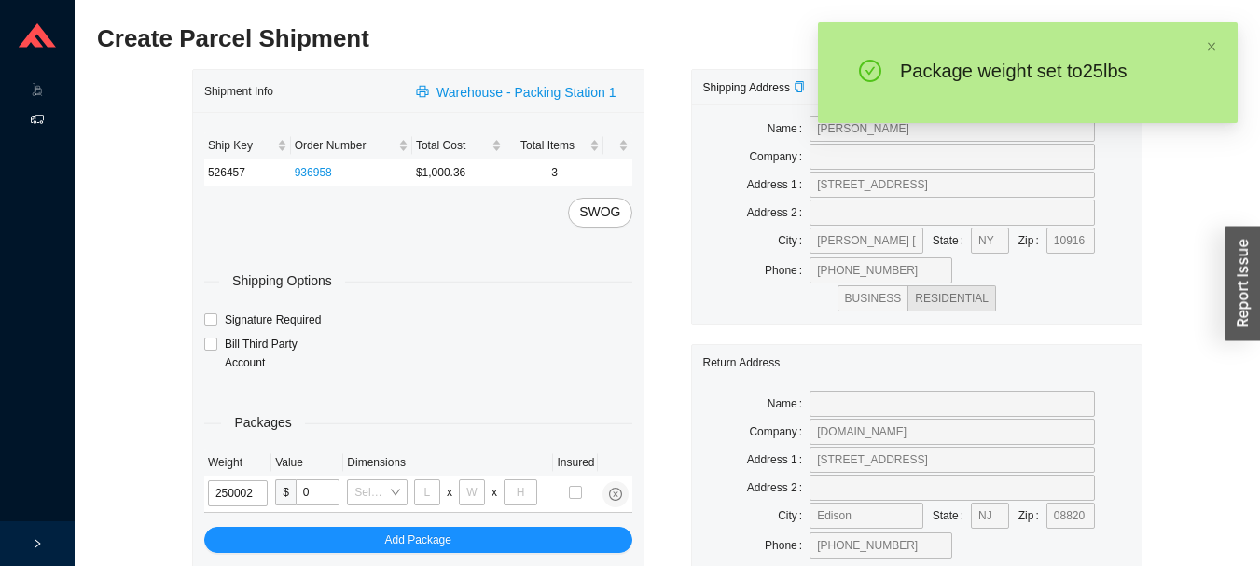
type input "25"
type input "18"
type input "8"
type input "42"
type input "25"
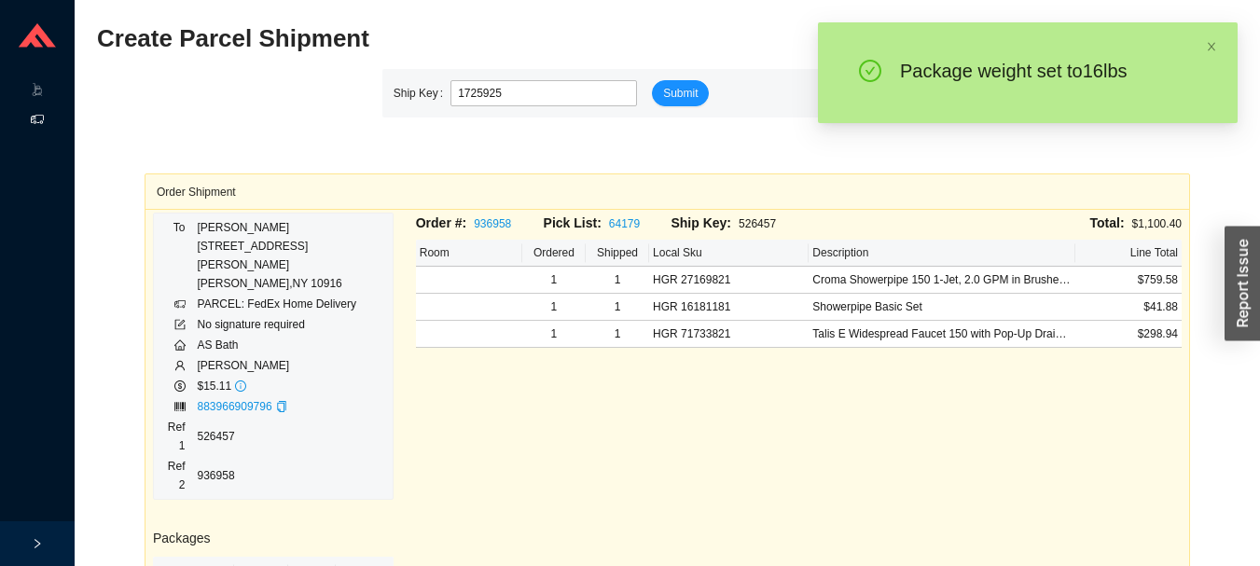
type input "1725925"
click at [55, 91] on icon at bounding box center [54, 91] width 9 height 0
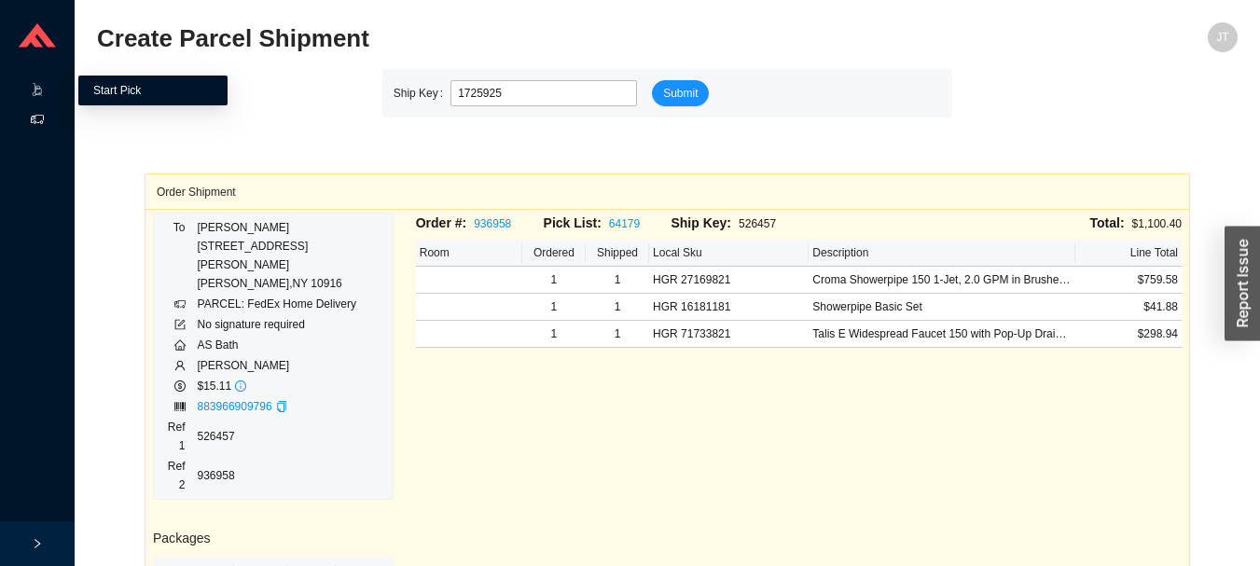
click at [138, 97] on link "Start Pick" at bounding box center [117, 90] width 48 height 13
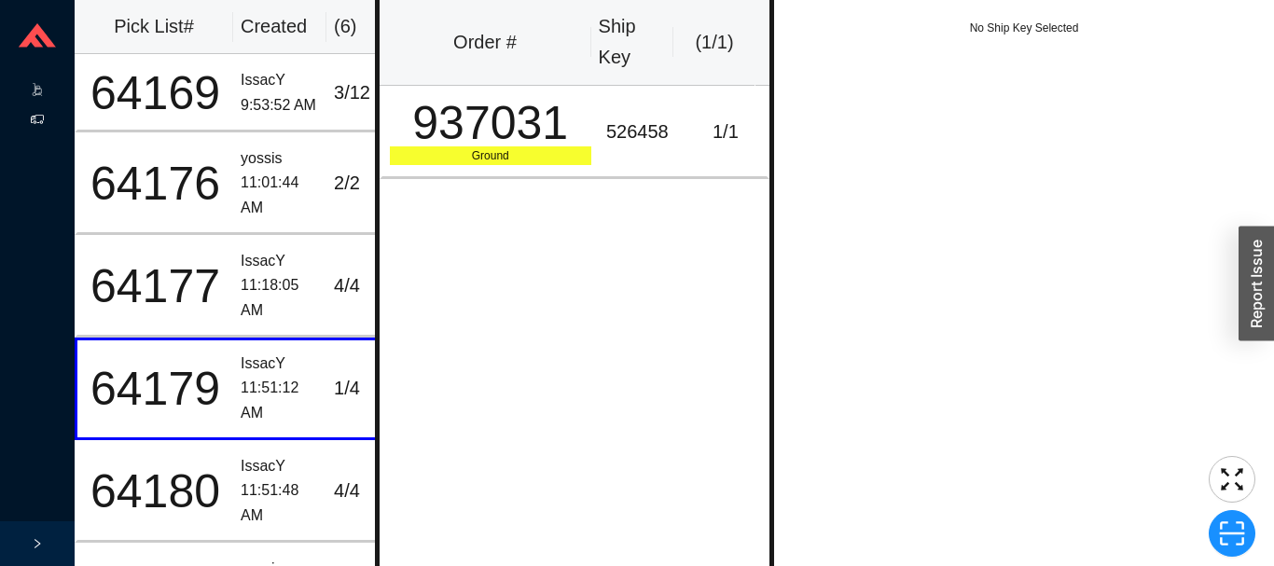
click at [38, 122] on icon at bounding box center [37, 119] width 13 height 13
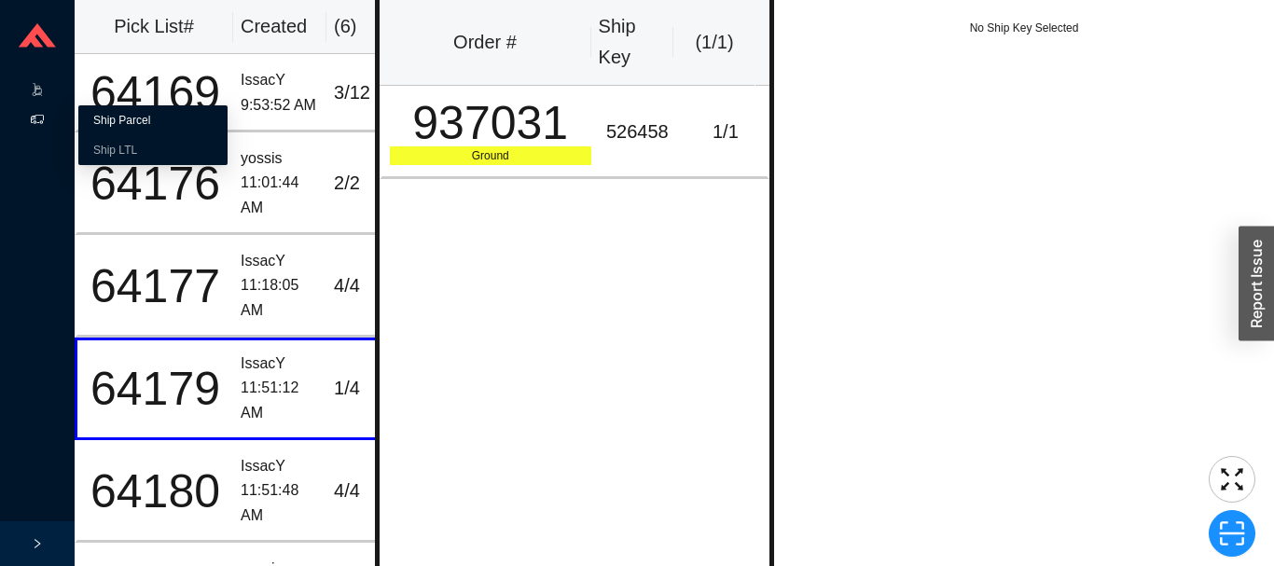
click at [114, 114] on link "Ship Parcel" at bounding box center [121, 120] width 57 height 13
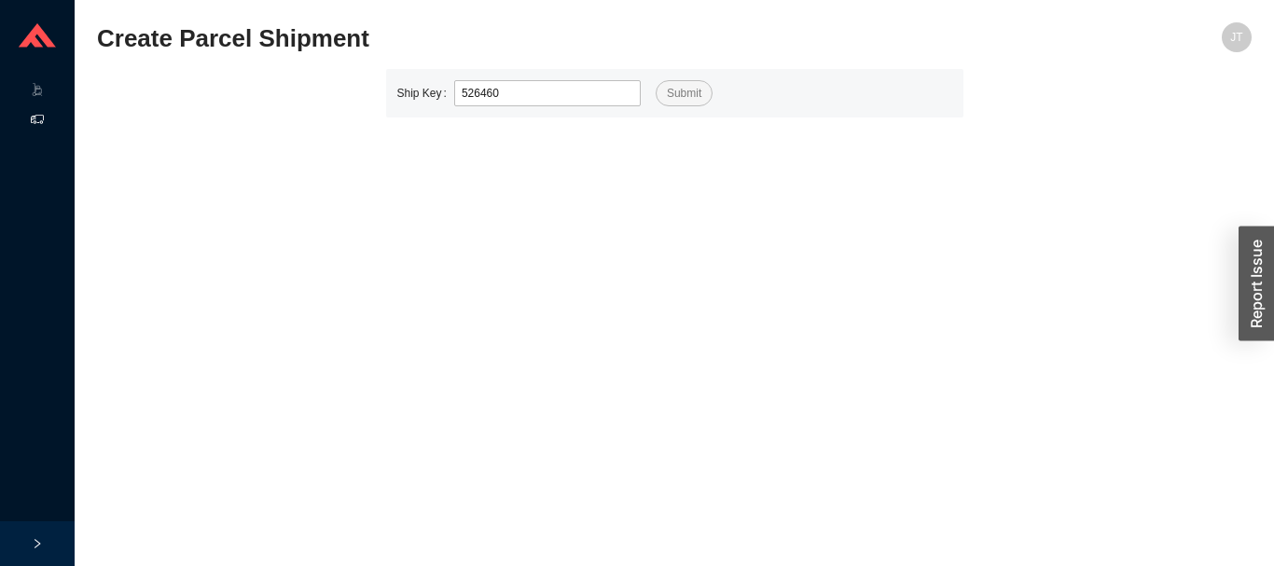
type input "526460"
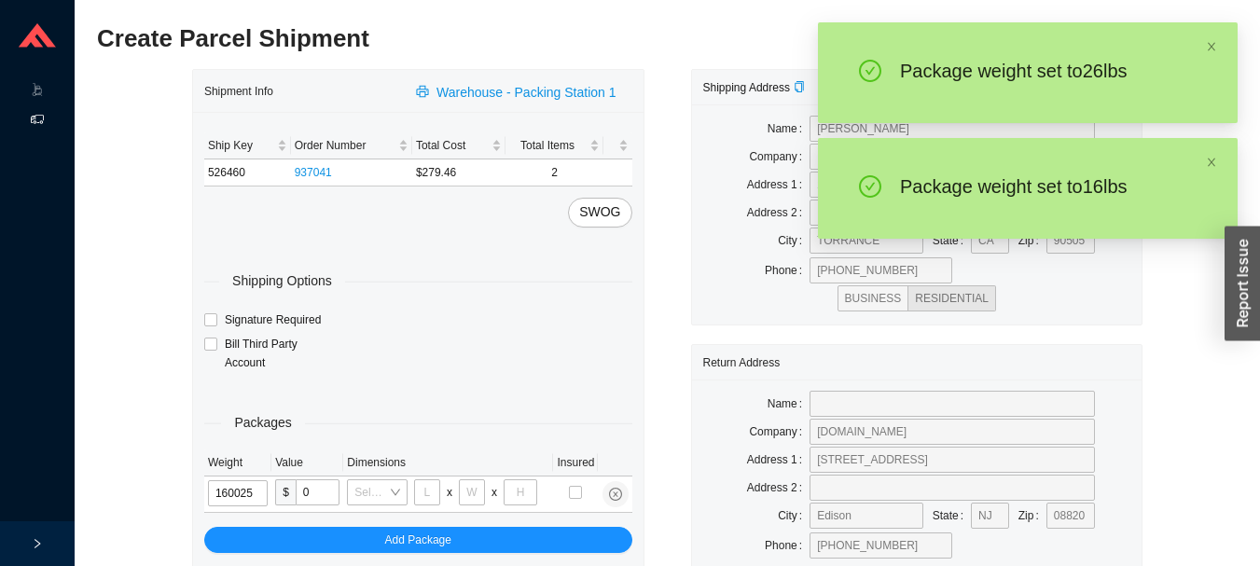
type input "16"
type input "28"
type input "16"
type input "7"
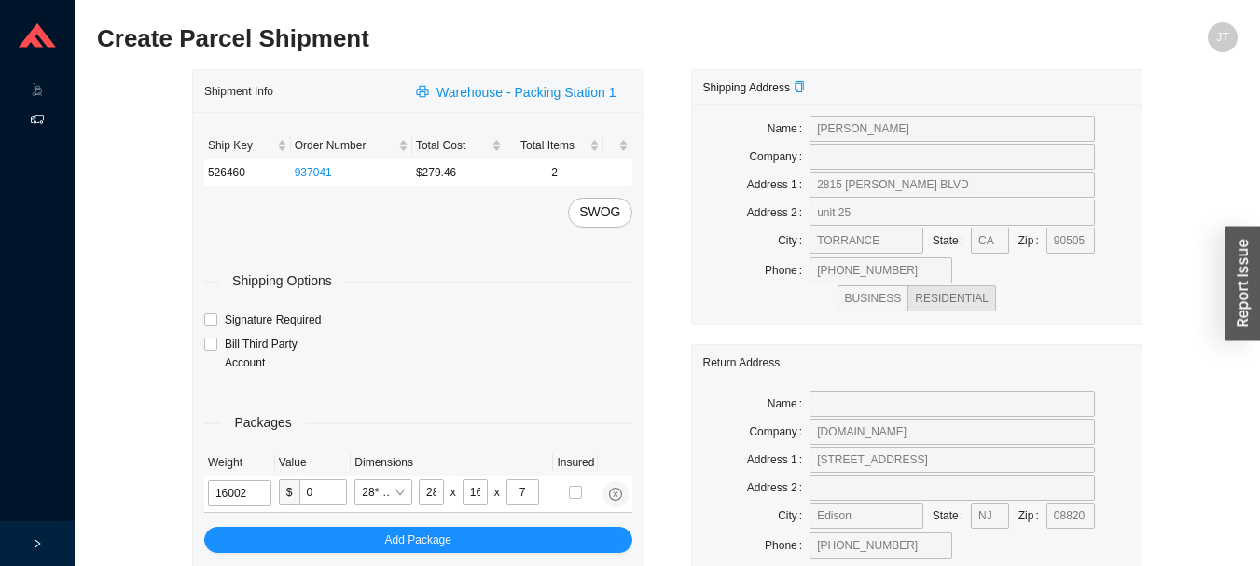
type input "16"
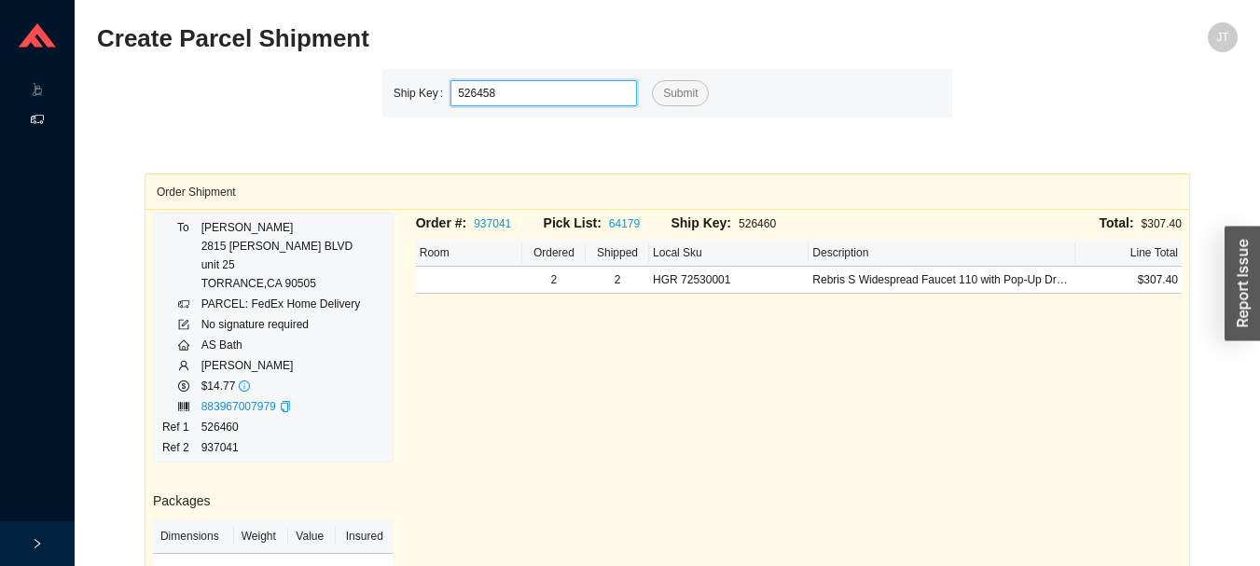
type input "526458"
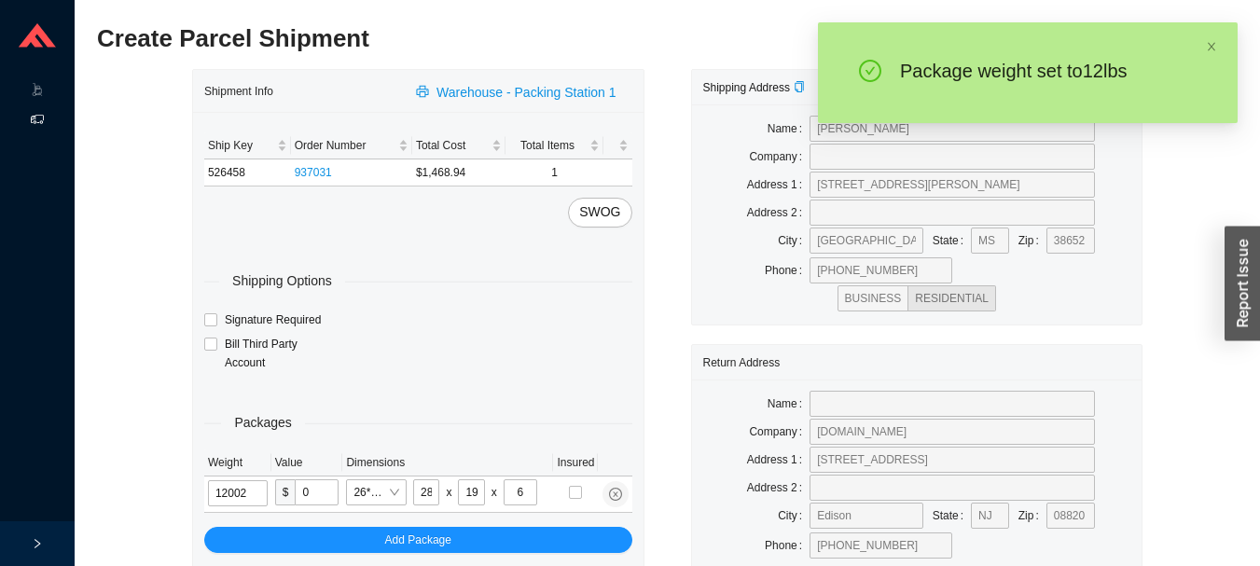
type input "12"
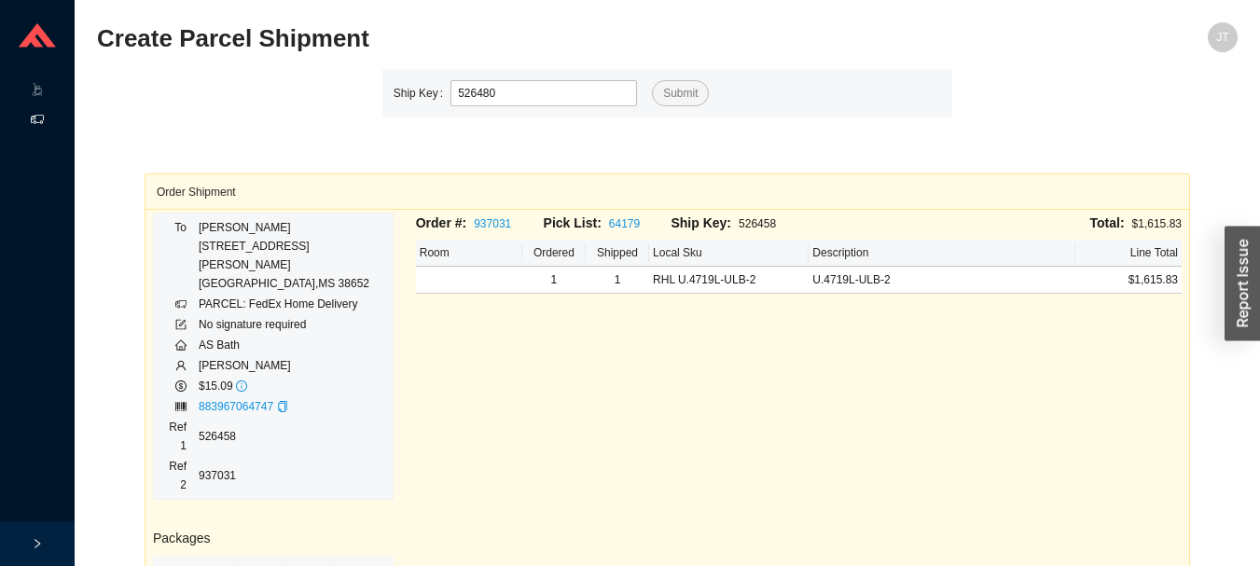
type input "526480"
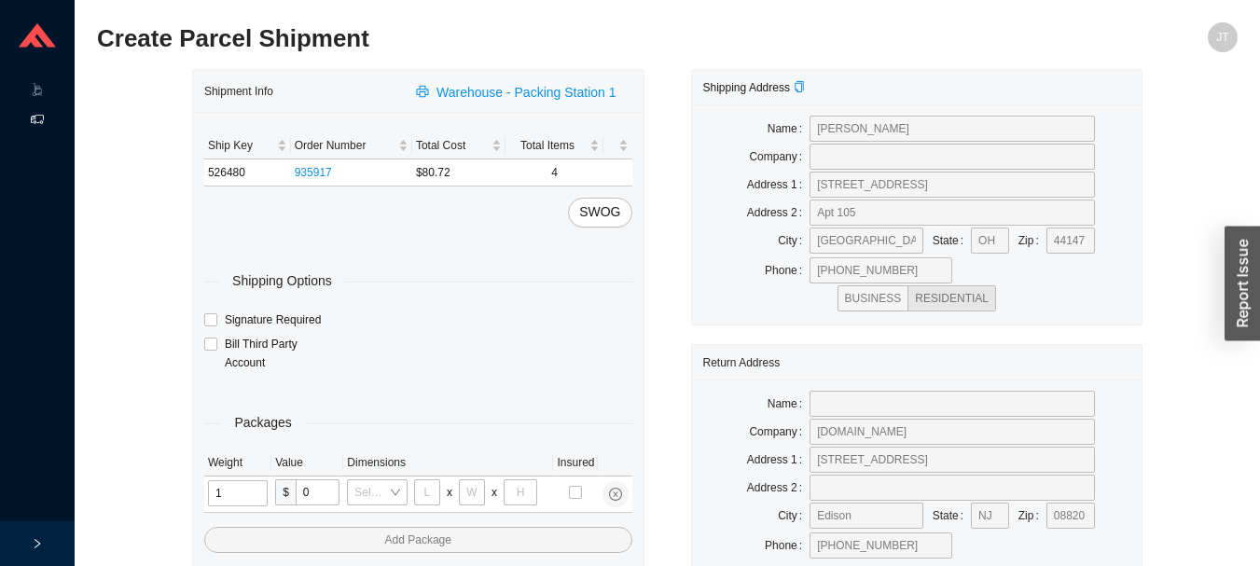
type input "14"
type input "5"
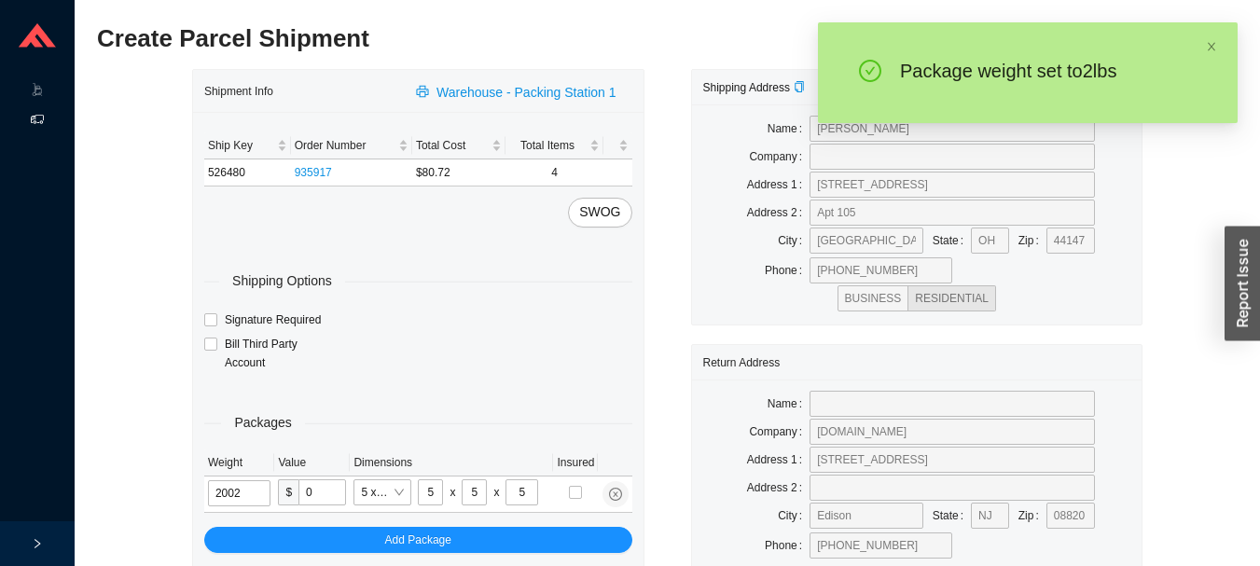
type input "2"
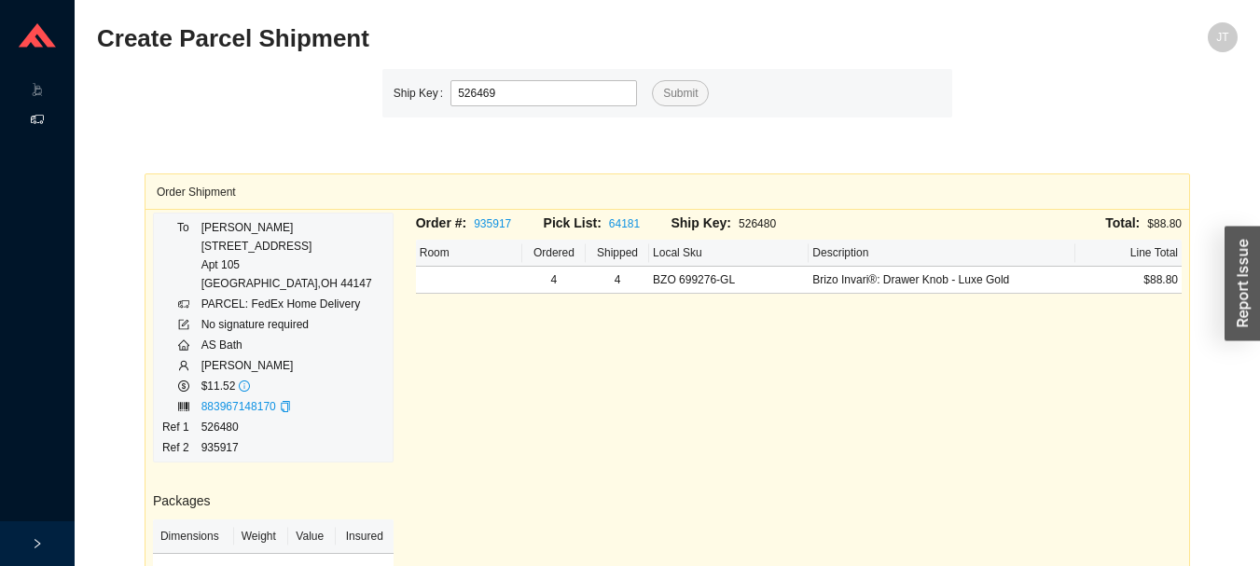
type input "526469"
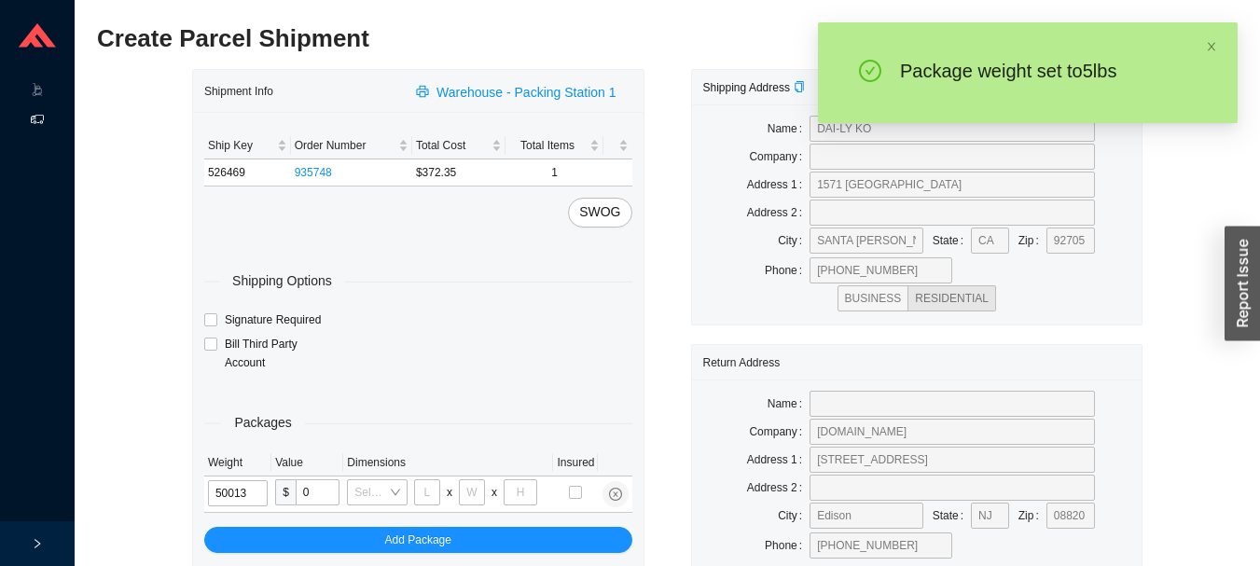
type input "5"
type input "10"
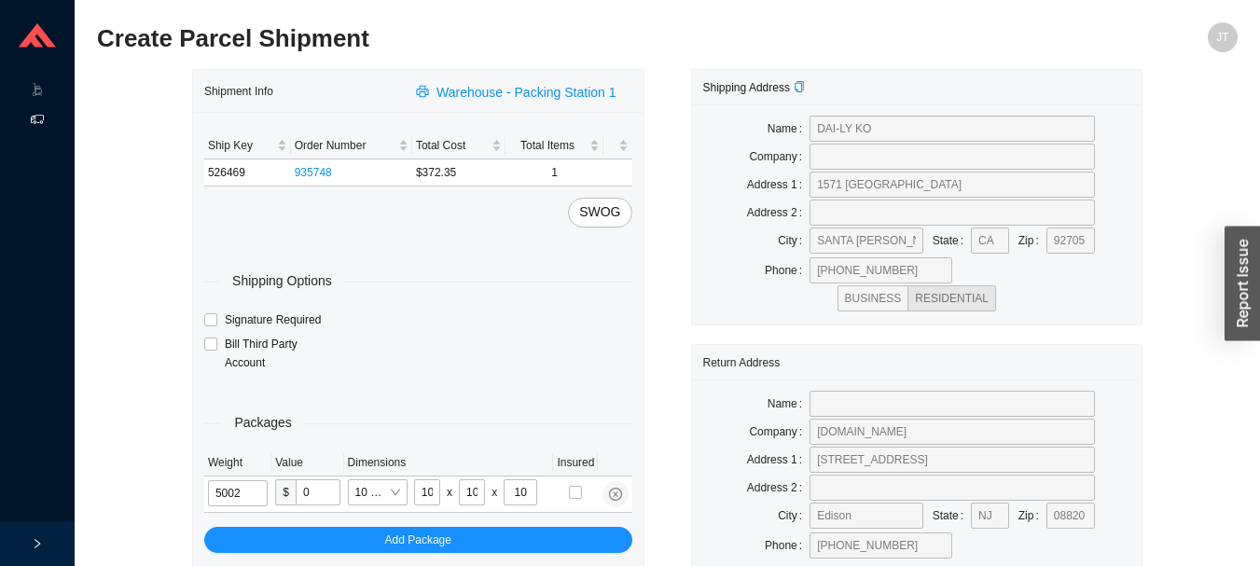
type input "5"
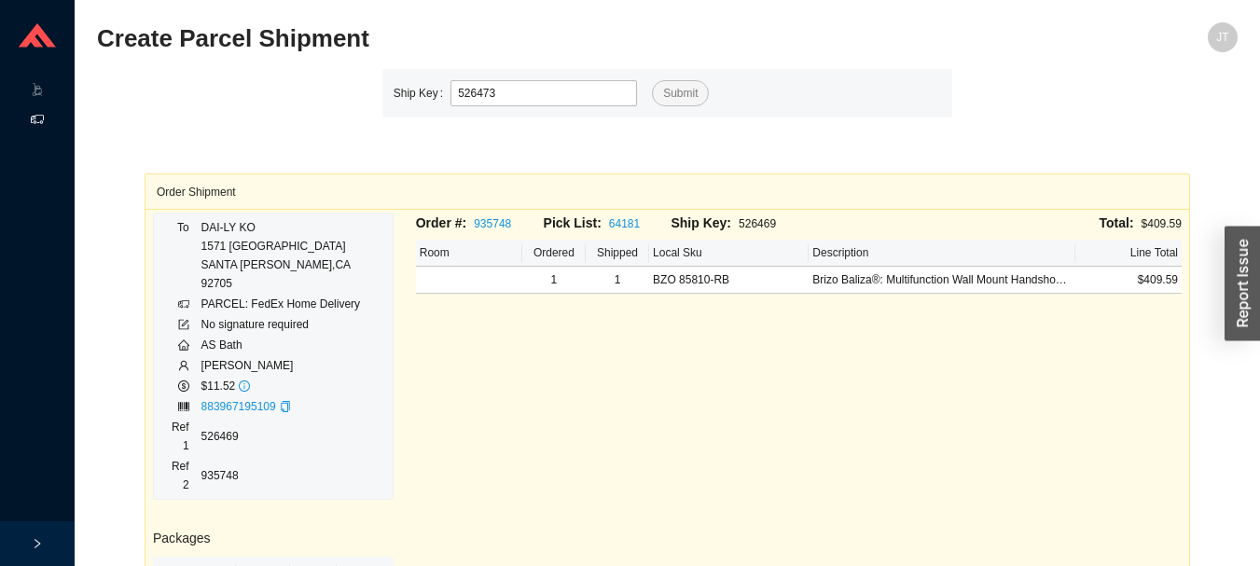
type input "526473"
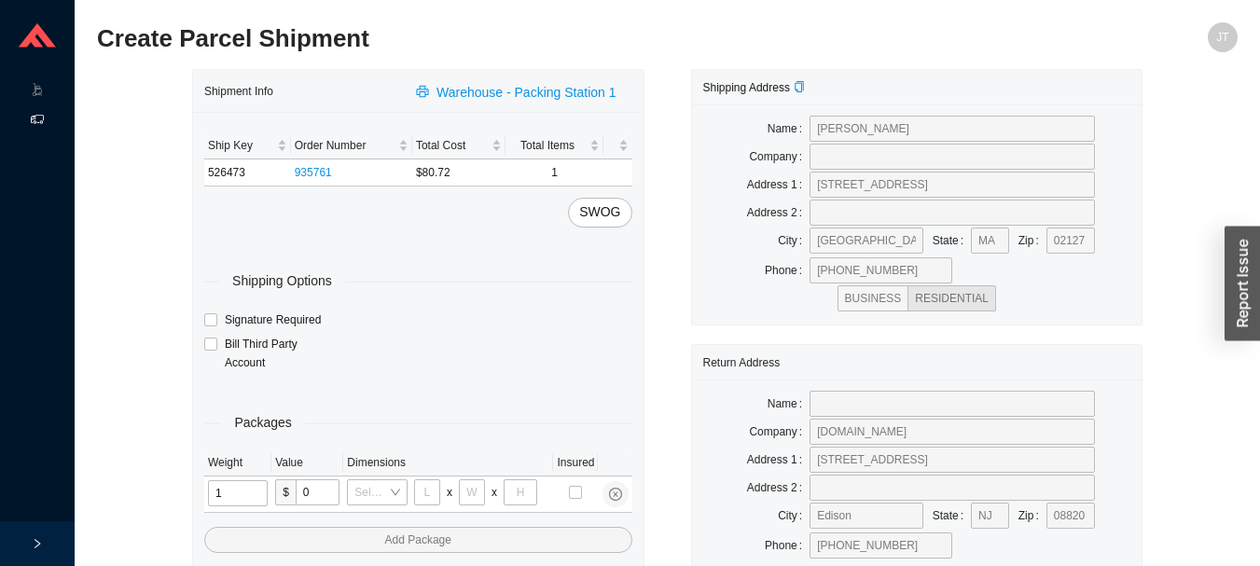
type input "11"
type input "14"
type input "7"
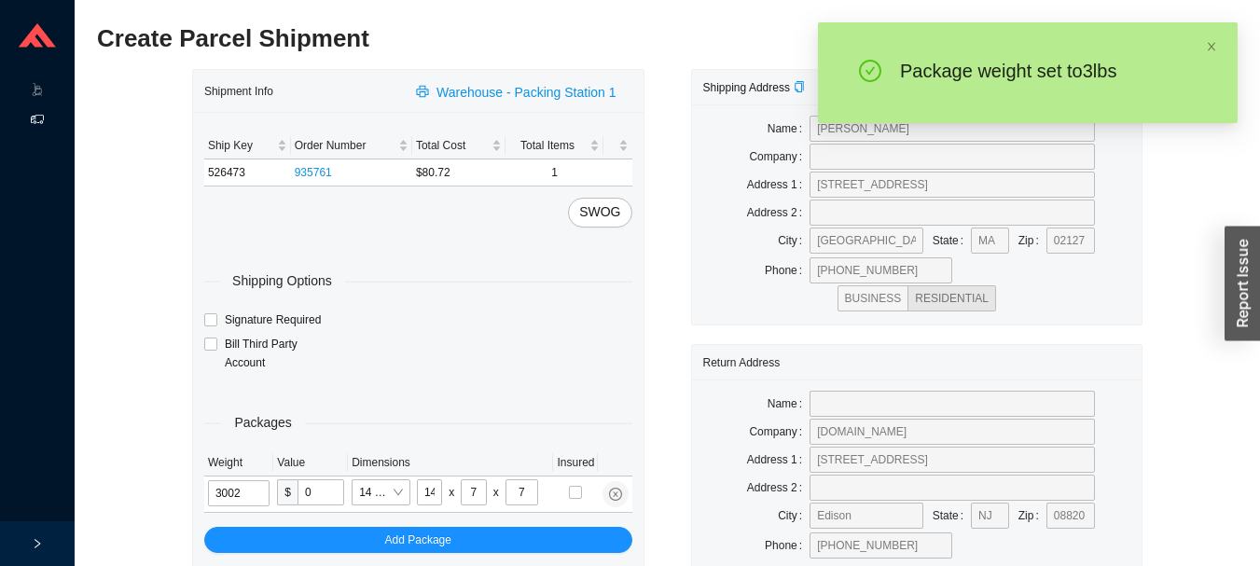
type input "3"
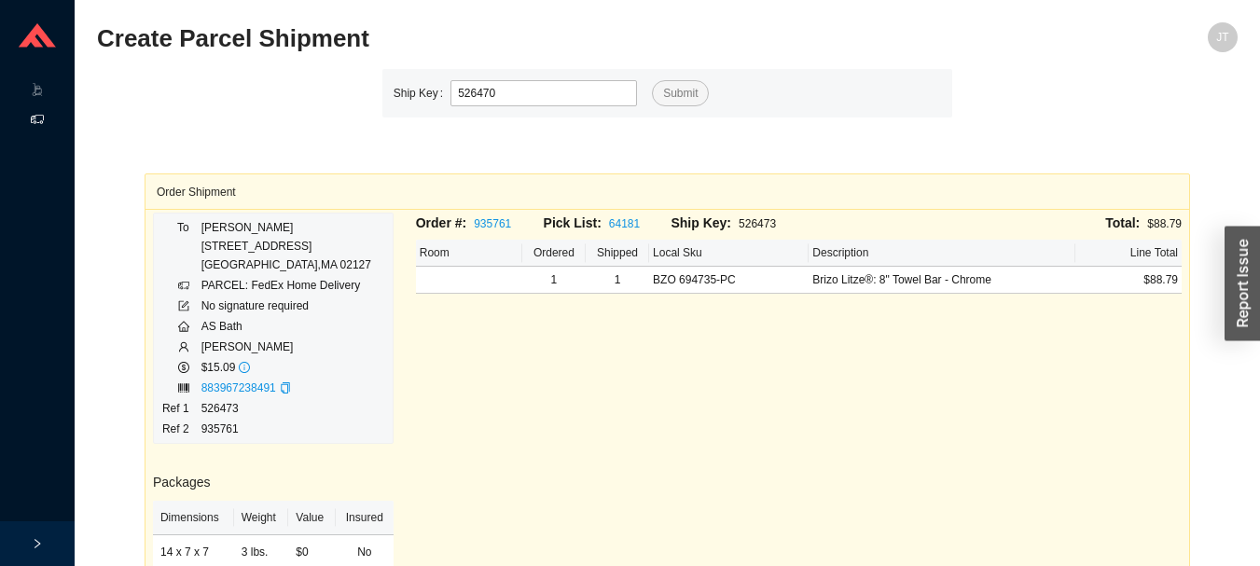
type input "526470"
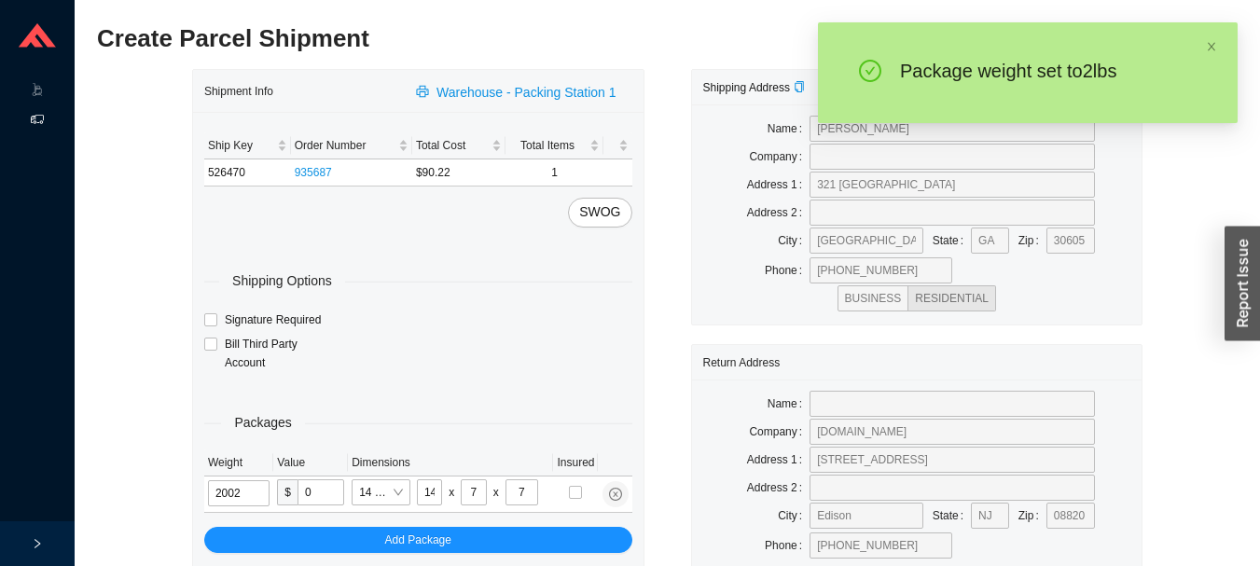
type input "2"
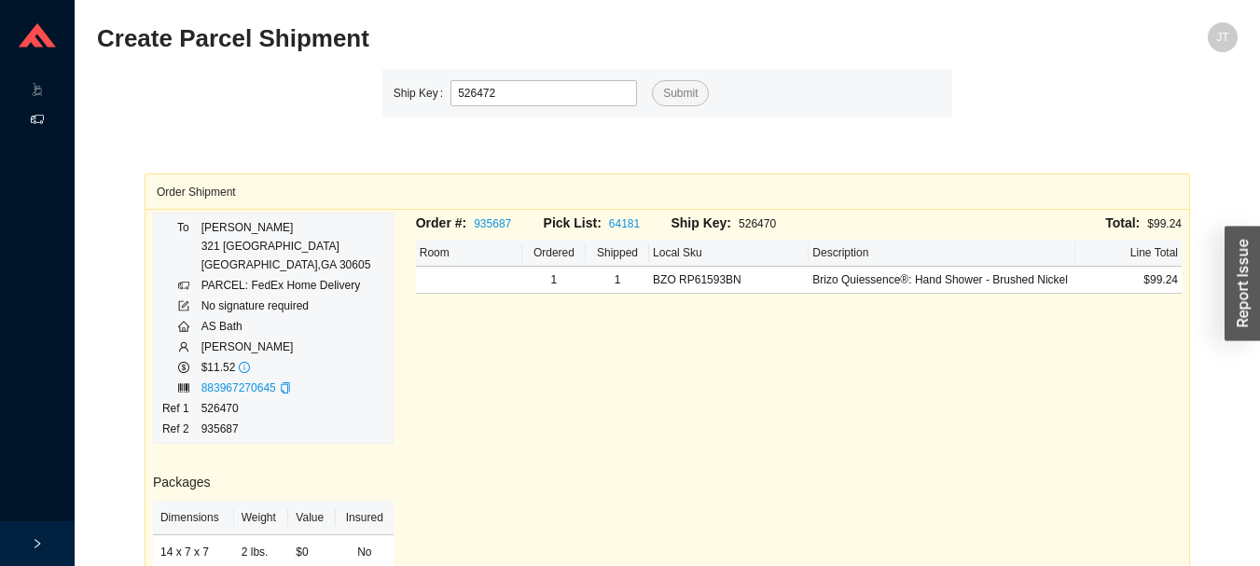
type input "526472"
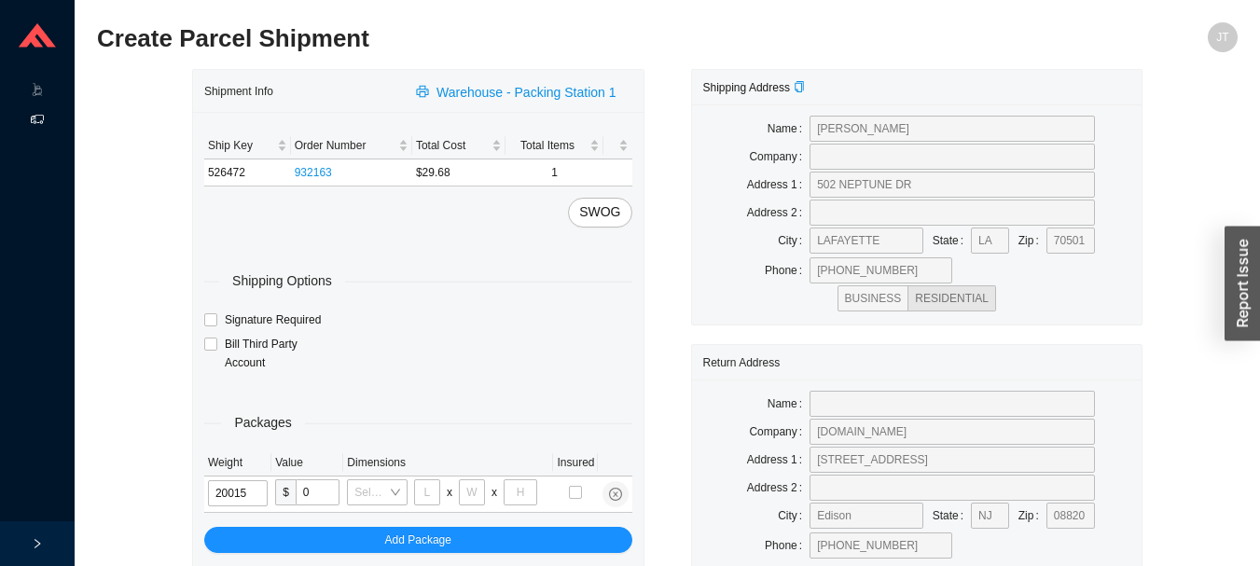
type input "2"
type input "8"
type input "2"
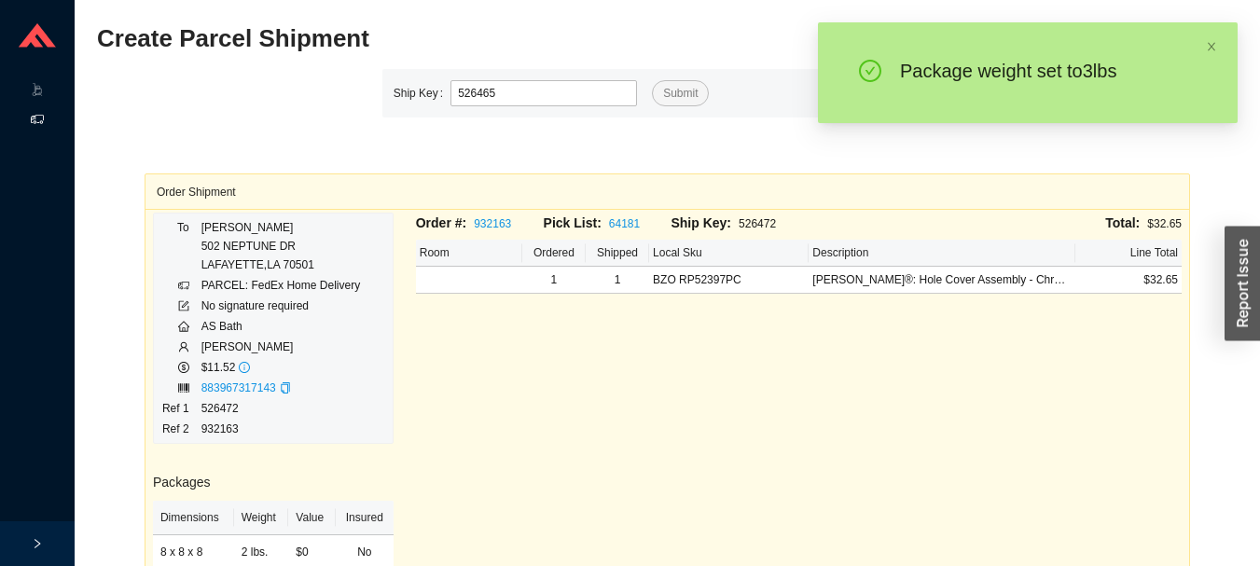
type input "526465"
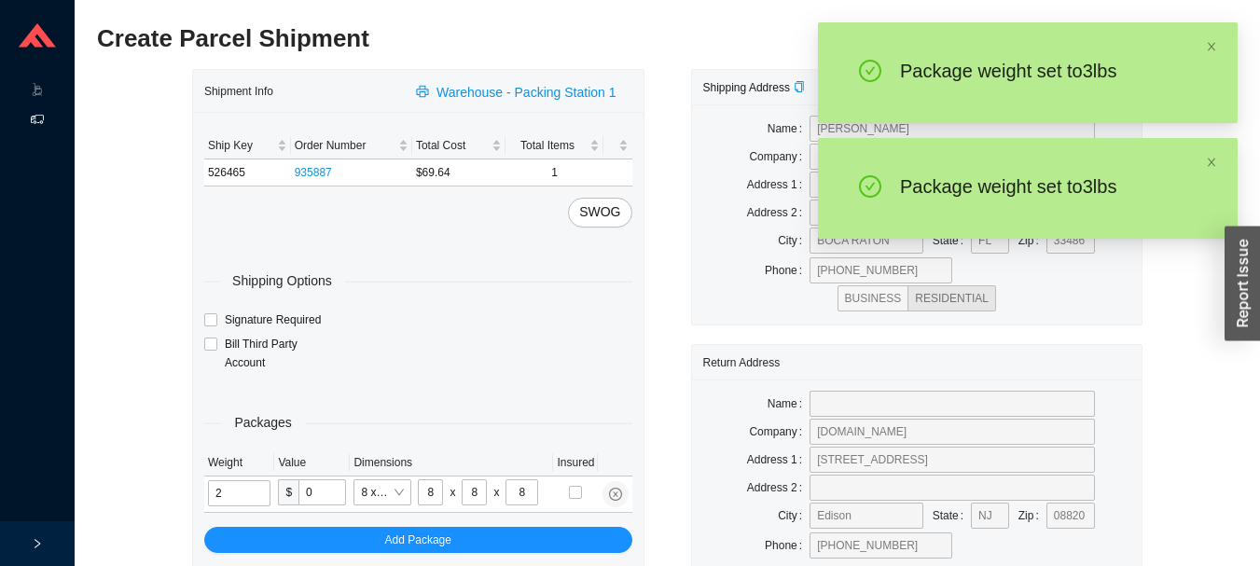
type input "3"
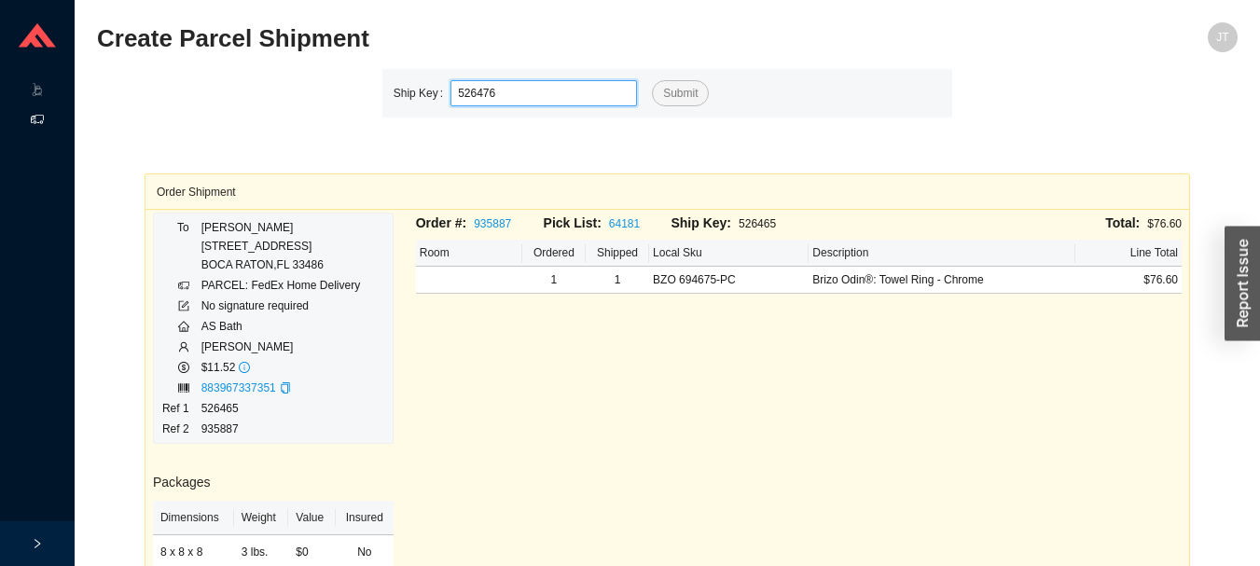
type input "526476"
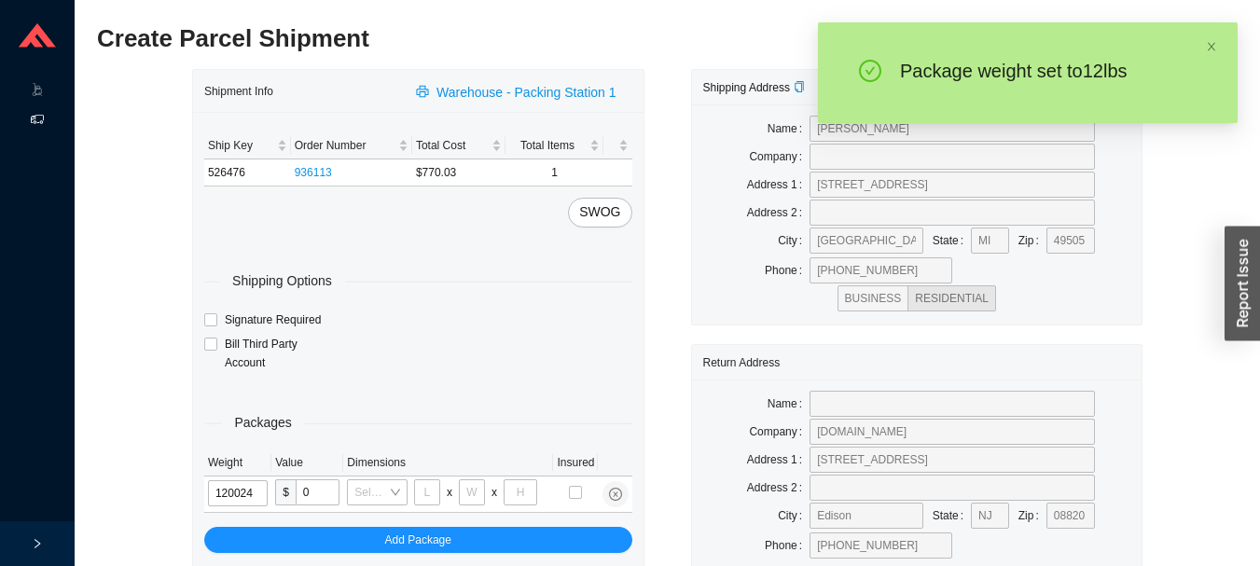
type input "12"
type input "28"
type input "19"
type input "6"
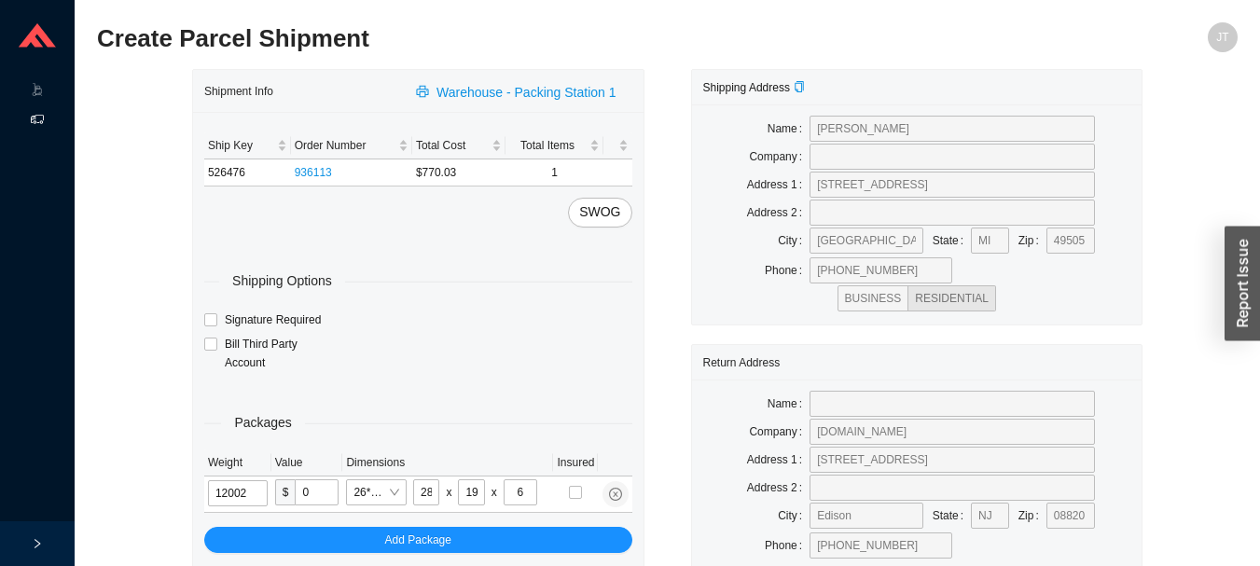
type input "12"
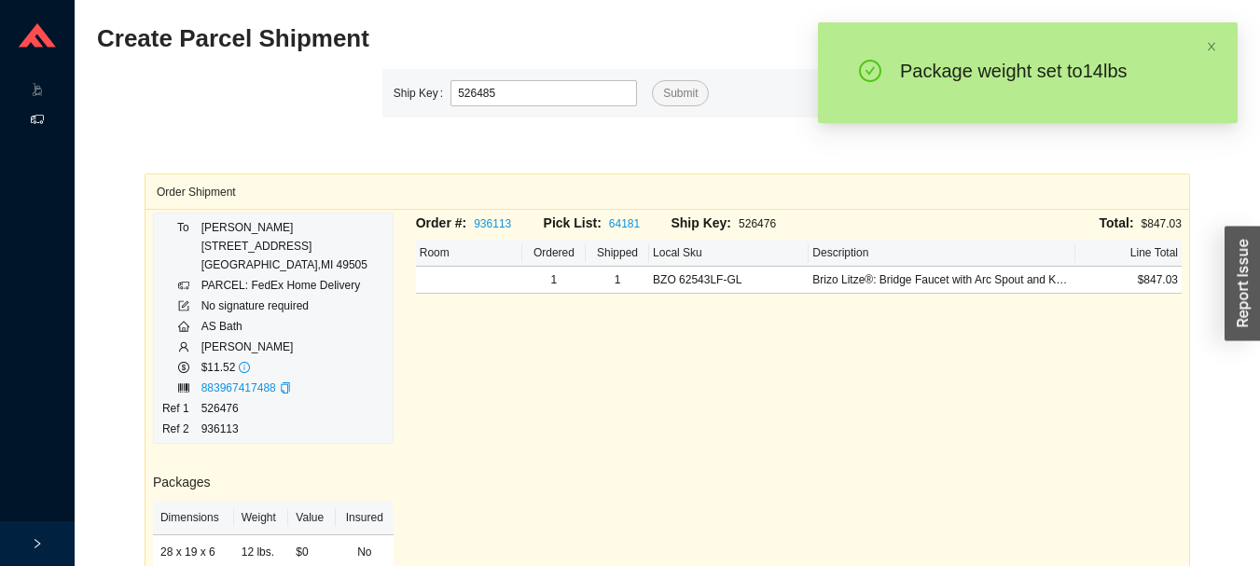
type input "526485"
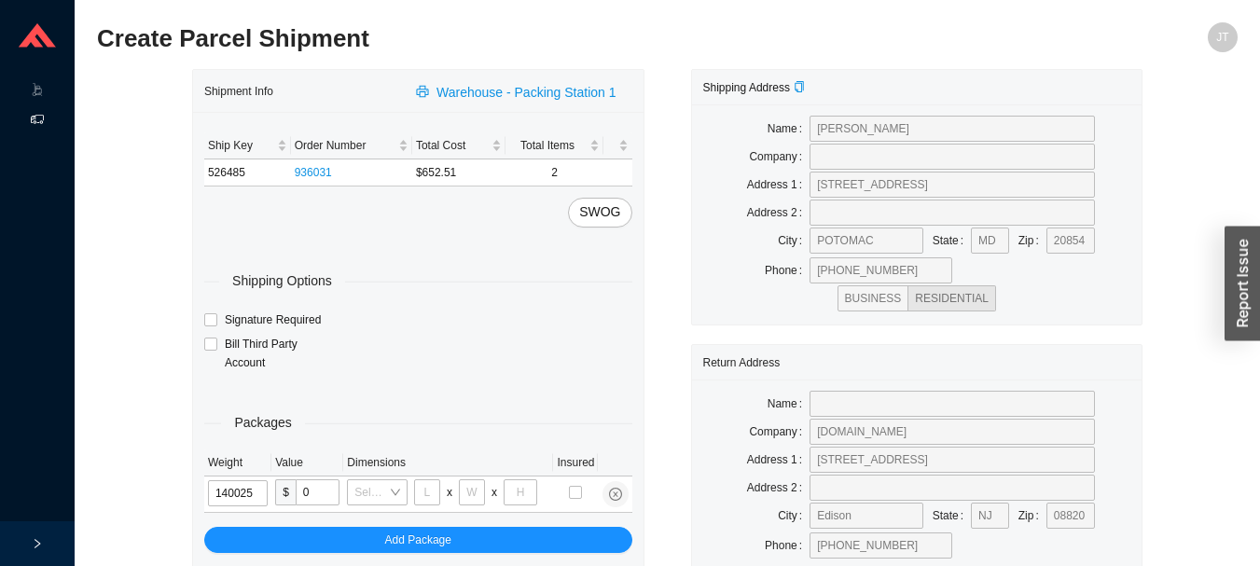
type input "14"
type input "28"
type input "16"
type input "7"
type input "14"
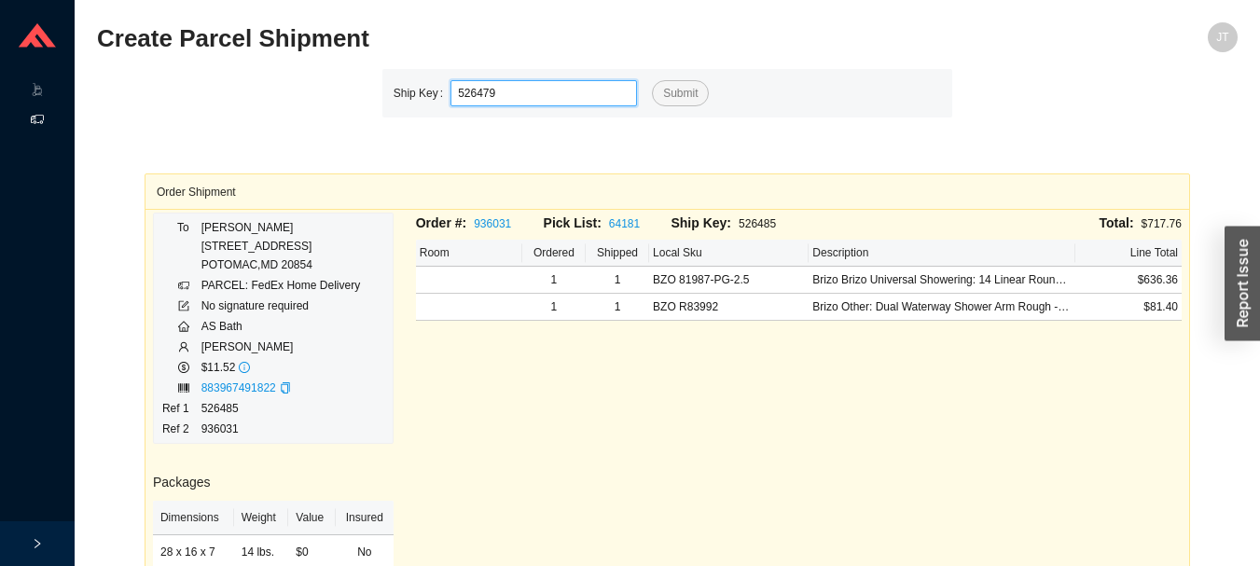
type input "526479"
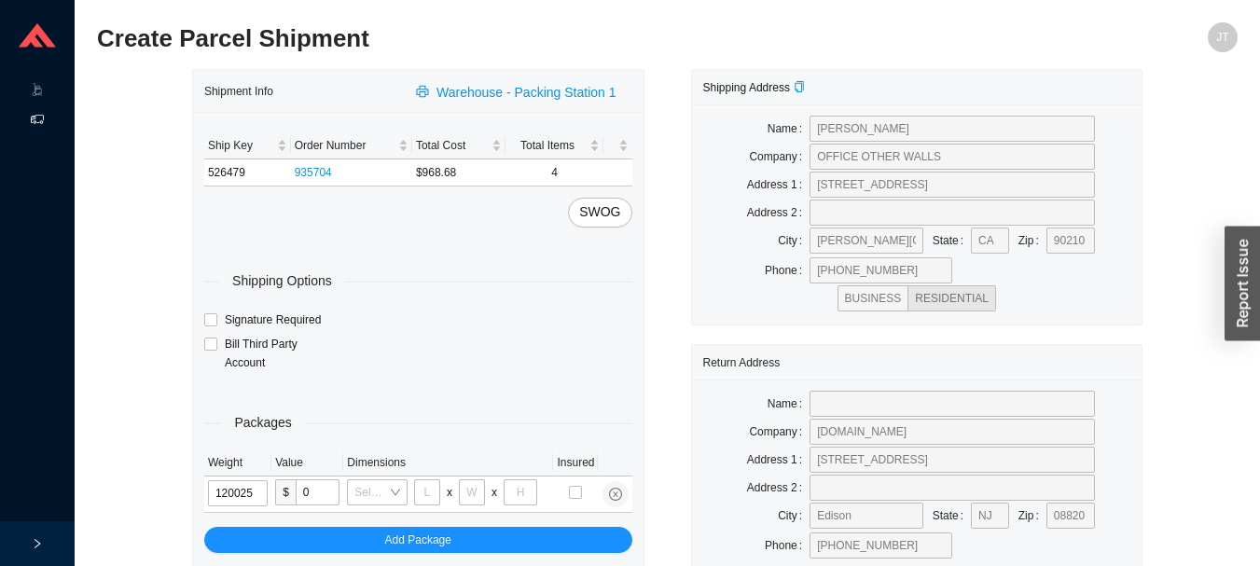
type input "12"
type input "28"
type input "16"
type input "7"
type input "12"
